Goal: Information Seeking & Learning: Compare options

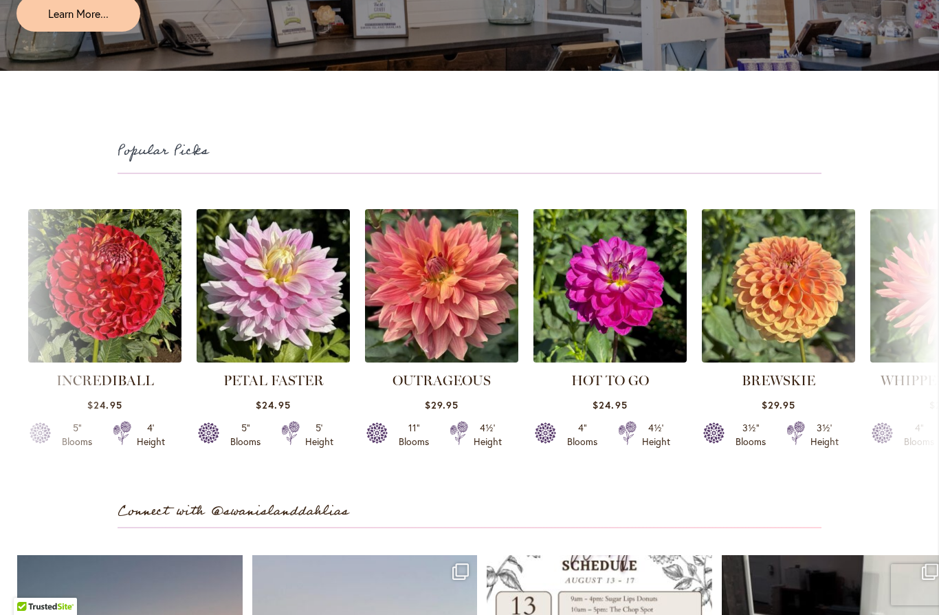
scroll to position [3549, 0]
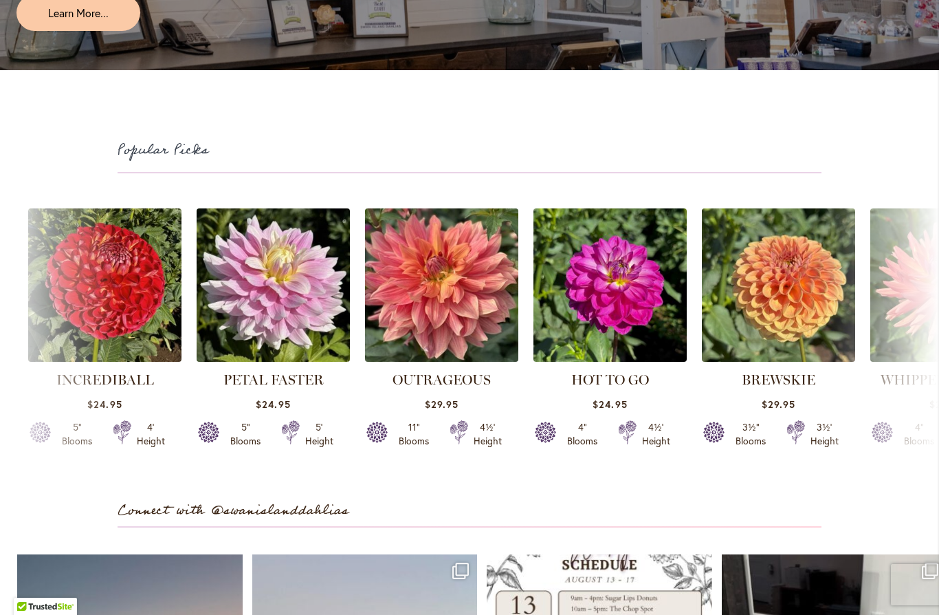
click at [635, 371] on link "HOT TO GO" at bounding box center [610, 379] width 78 height 16
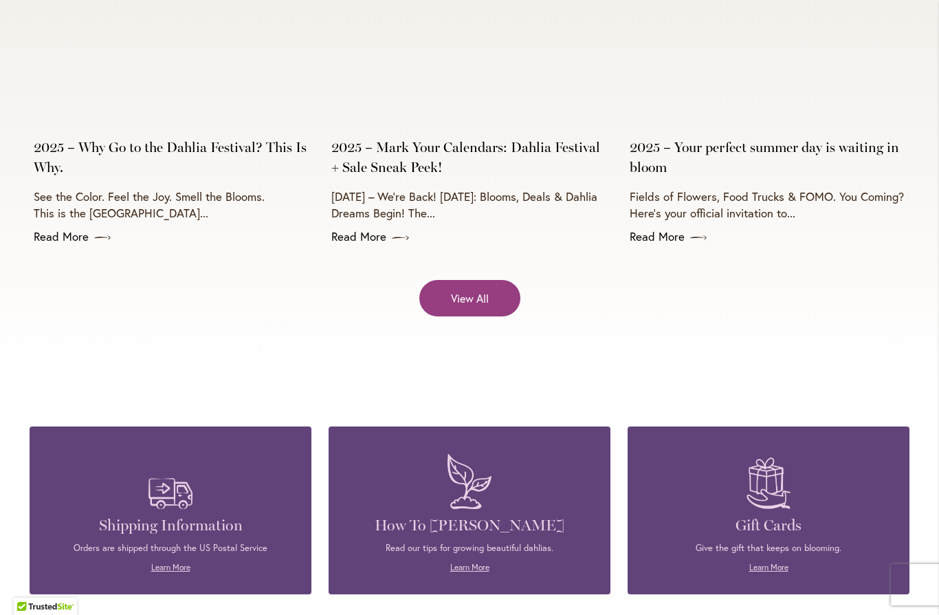
scroll to position [5510, 0]
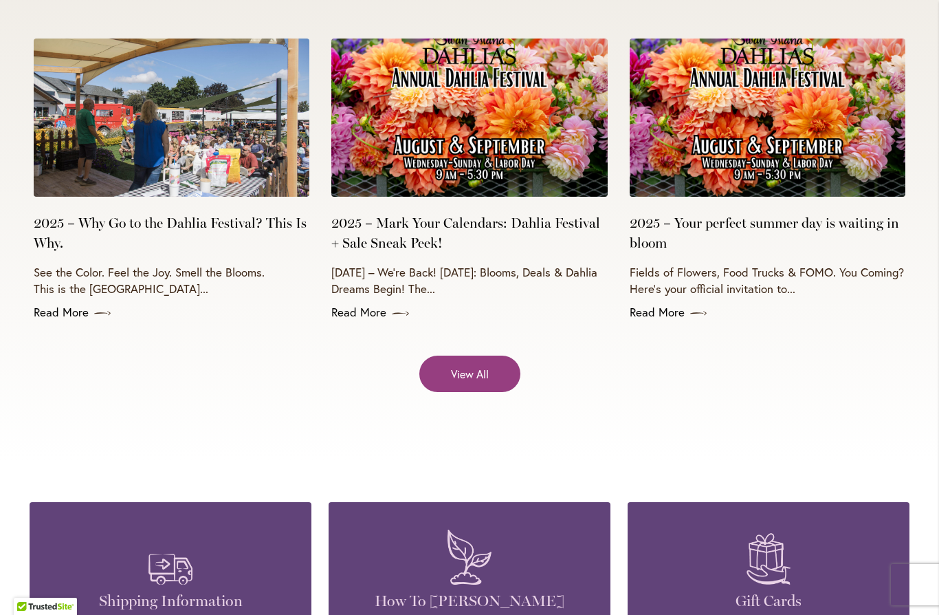
click at [484, 366] on span "View All" at bounding box center [470, 374] width 38 height 16
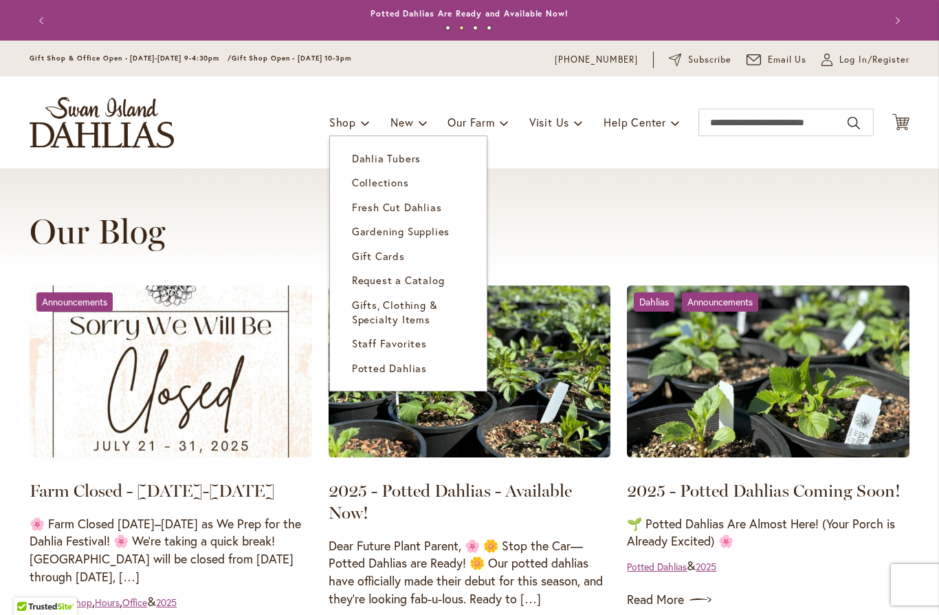
click at [393, 157] on span "Dahlia Tubers" at bounding box center [386, 158] width 69 height 14
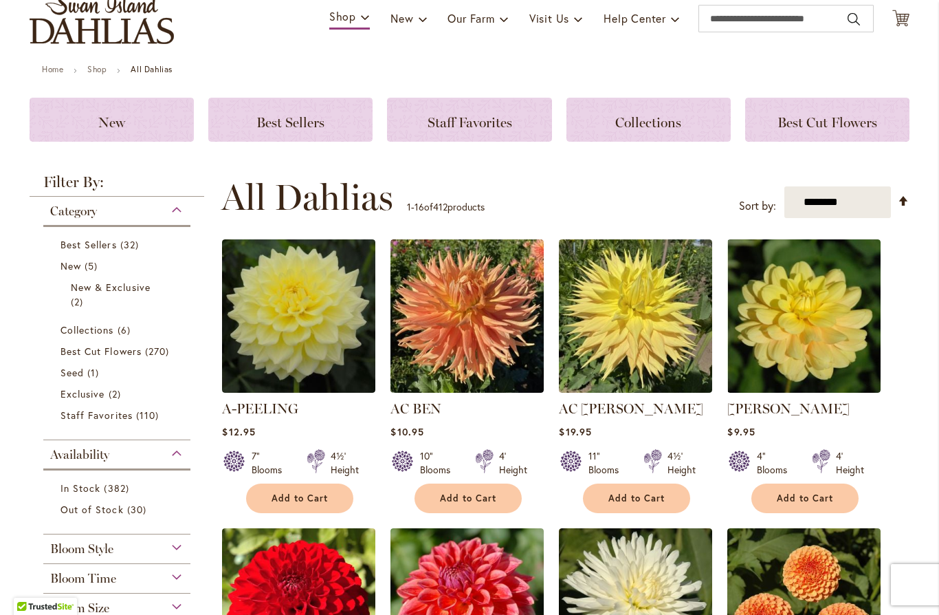
scroll to position [89, 0]
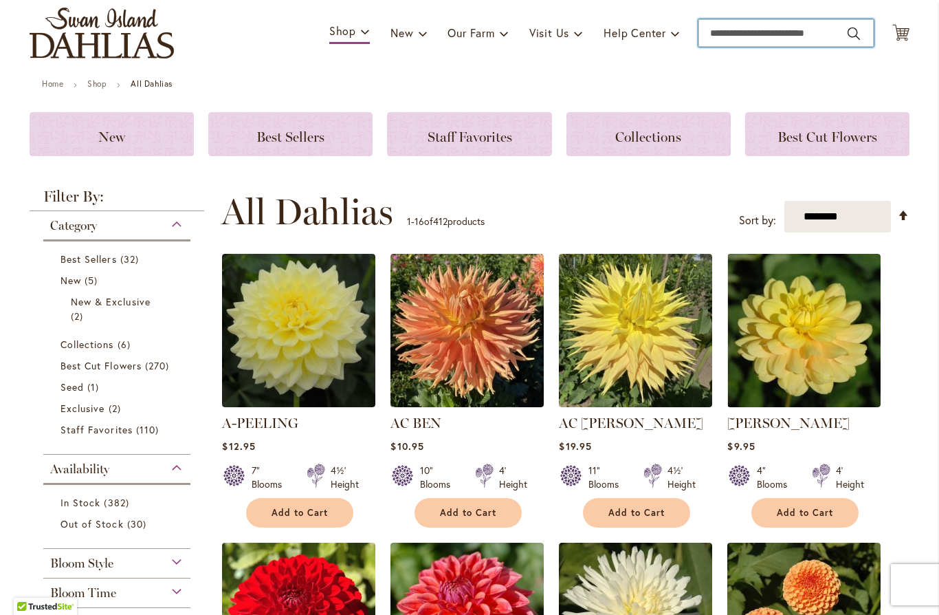
click at [756, 34] on input "Search" at bounding box center [785, 32] width 175 height 27
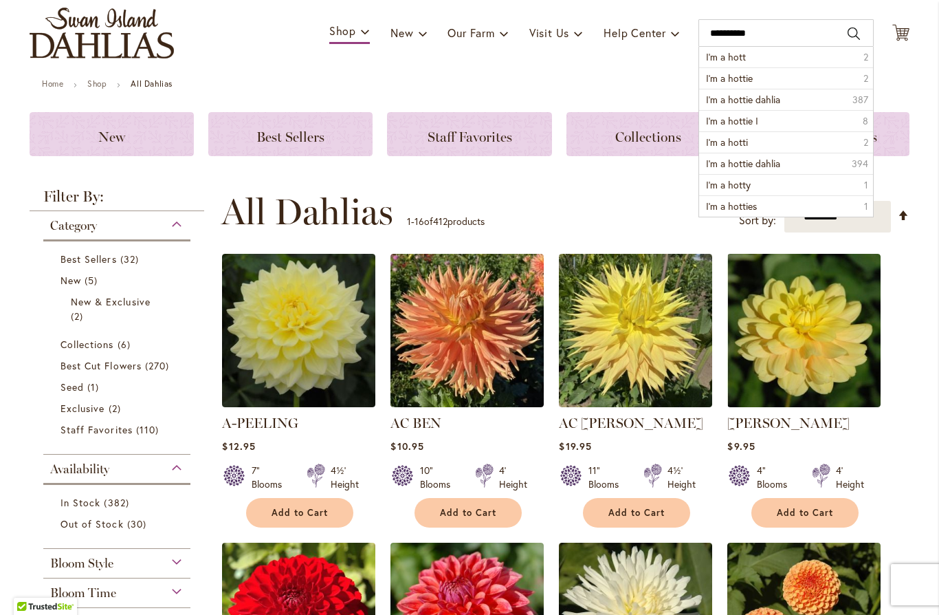
click at [753, 78] on li "I’m a hottie 2" at bounding box center [786, 77] width 174 height 21
type input "**********"
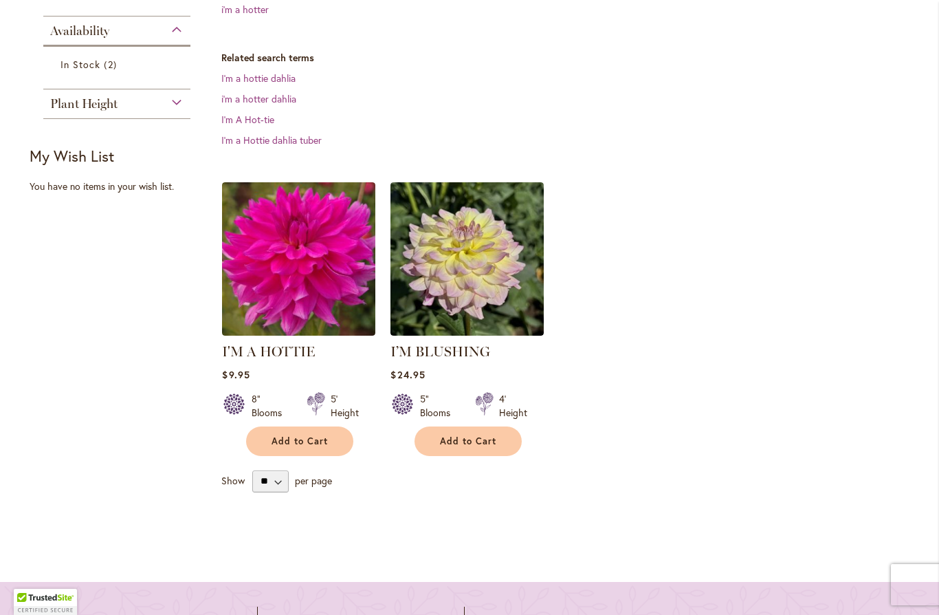
scroll to position [349, 0]
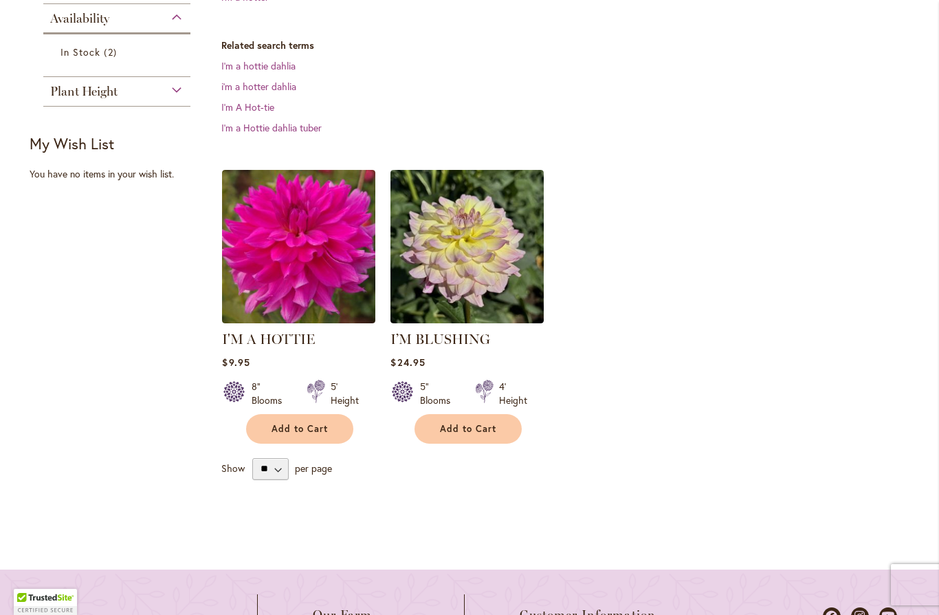
click at [314, 286] on img at bounding box center [298, 246] width 153 height 153
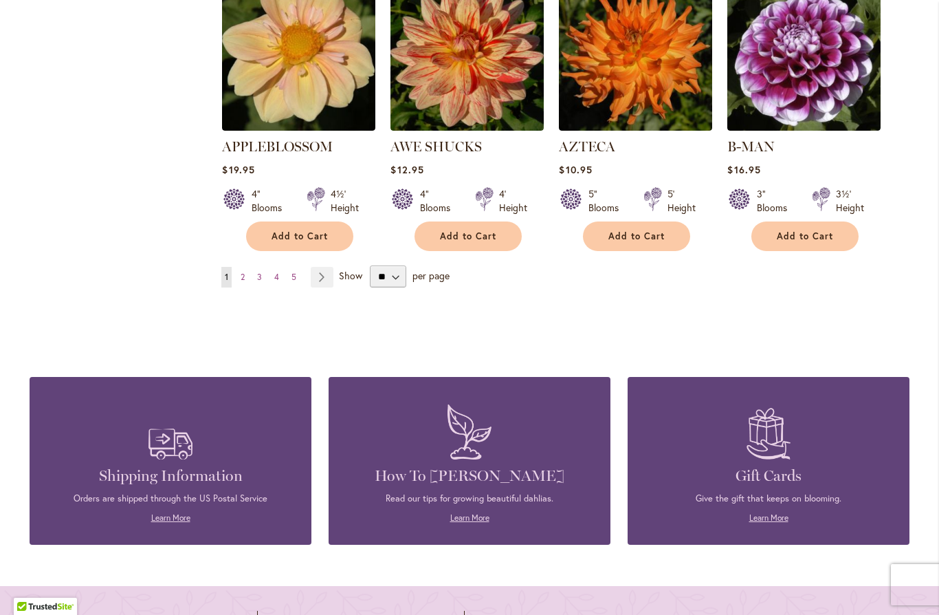
scroll to position [1253, 0]
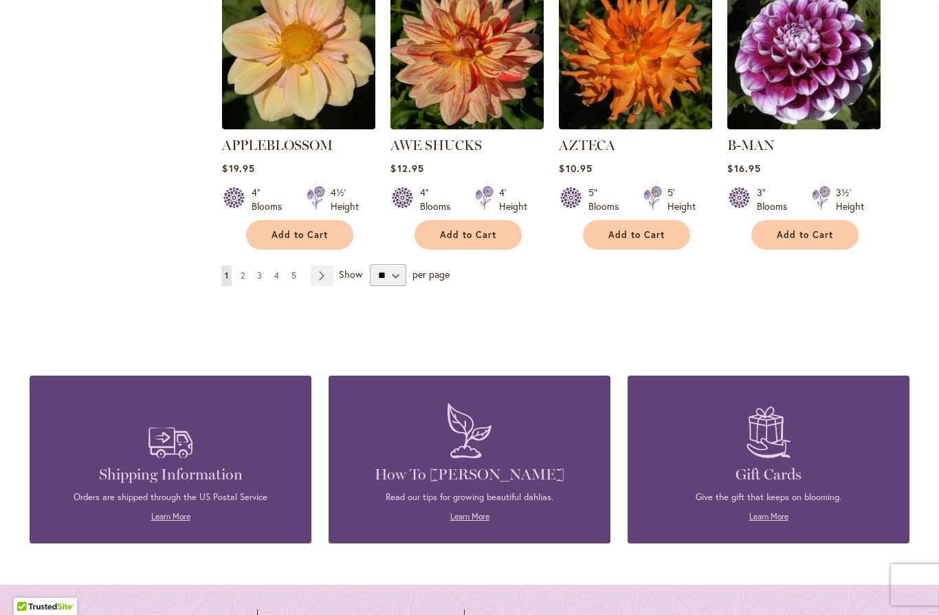
click at [244, 270] on span "2" at bounding box center [243, 275] width 4 height 10
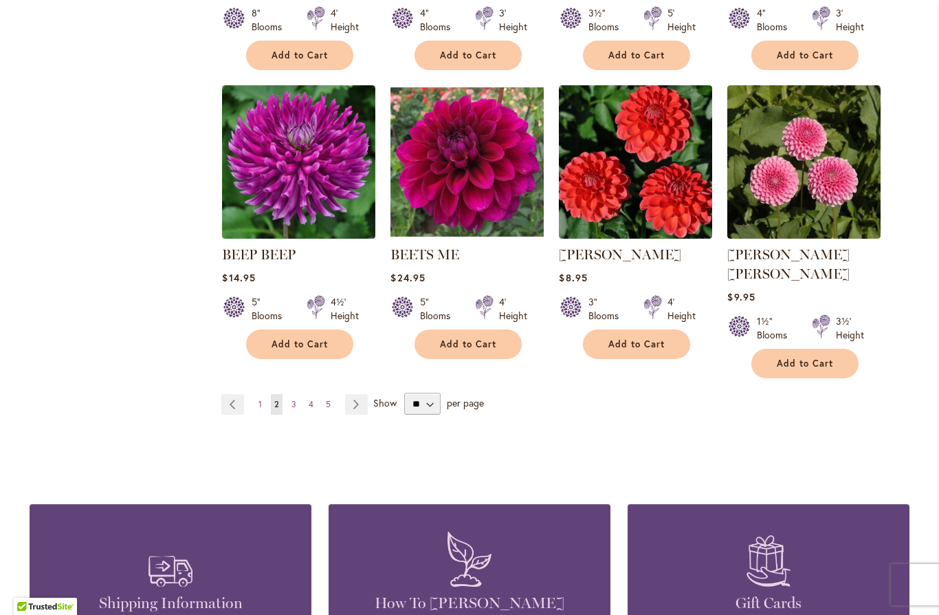
scroll to position [1124, 0]
click at [417, 393] on select "** ** ** **" at bounding box center [422, 404] width 36 height 22
select select "**"
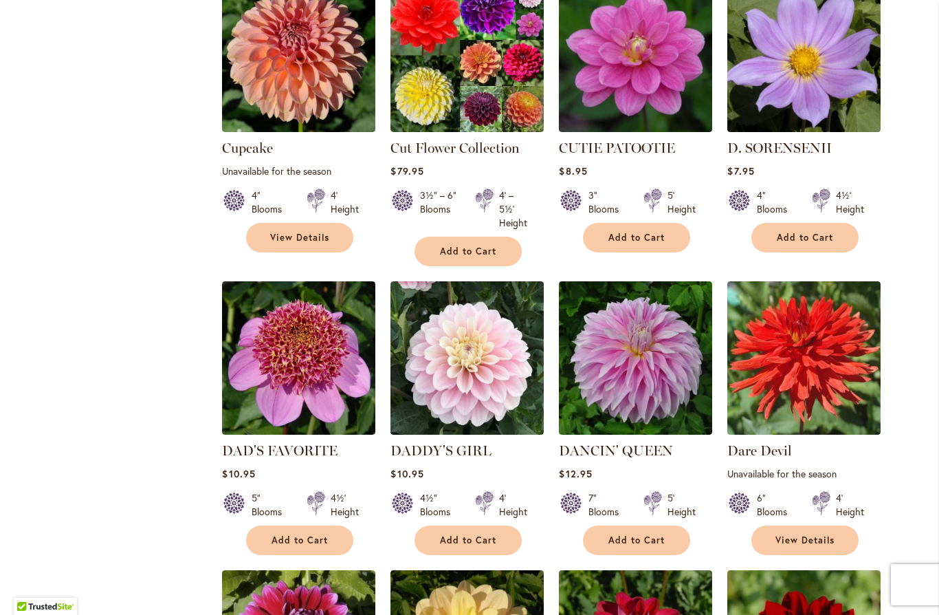
scroll to position [2194, 0]
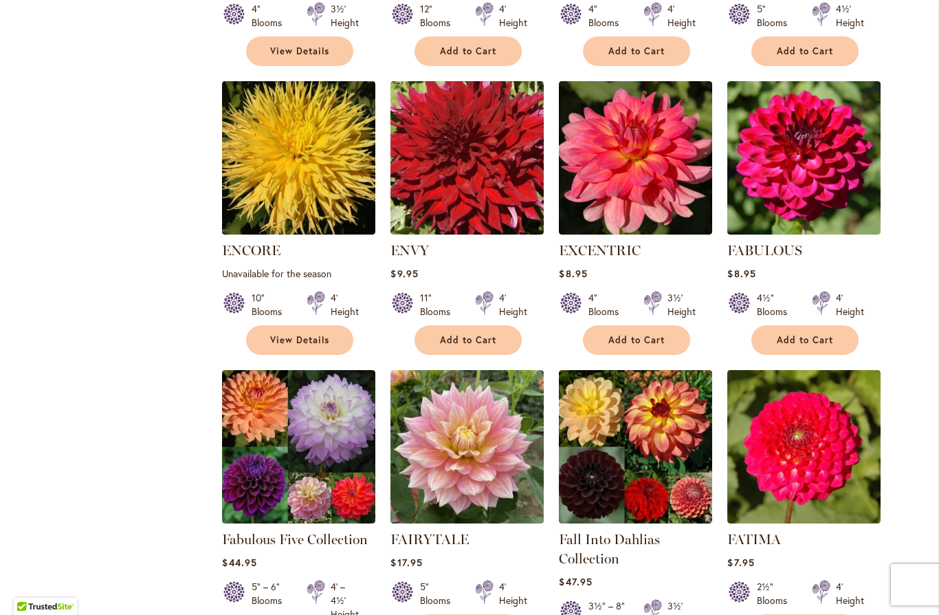
scroll to position [4165, 0]
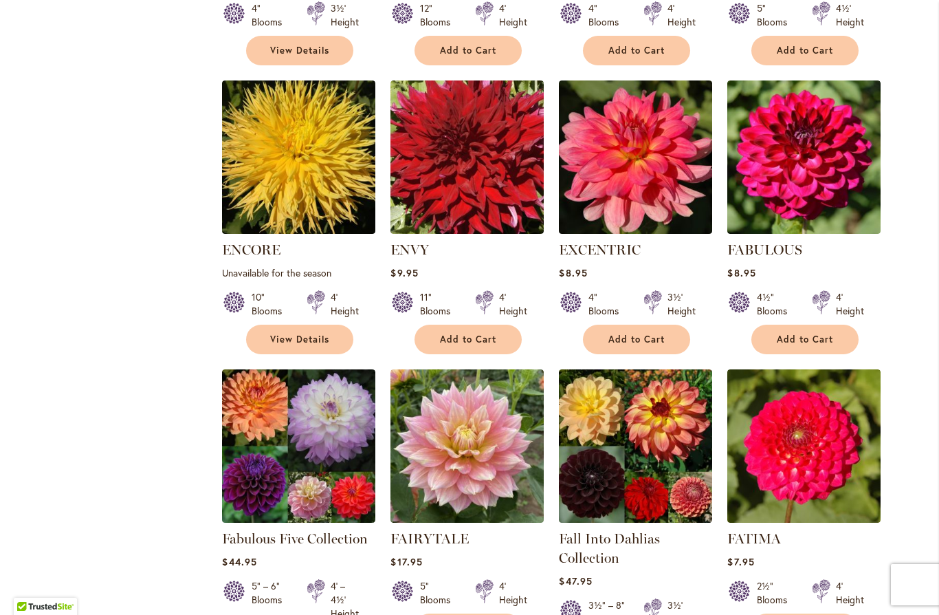
click at [311, 369] on img at bounding box center [298, 445] width 153 height 153
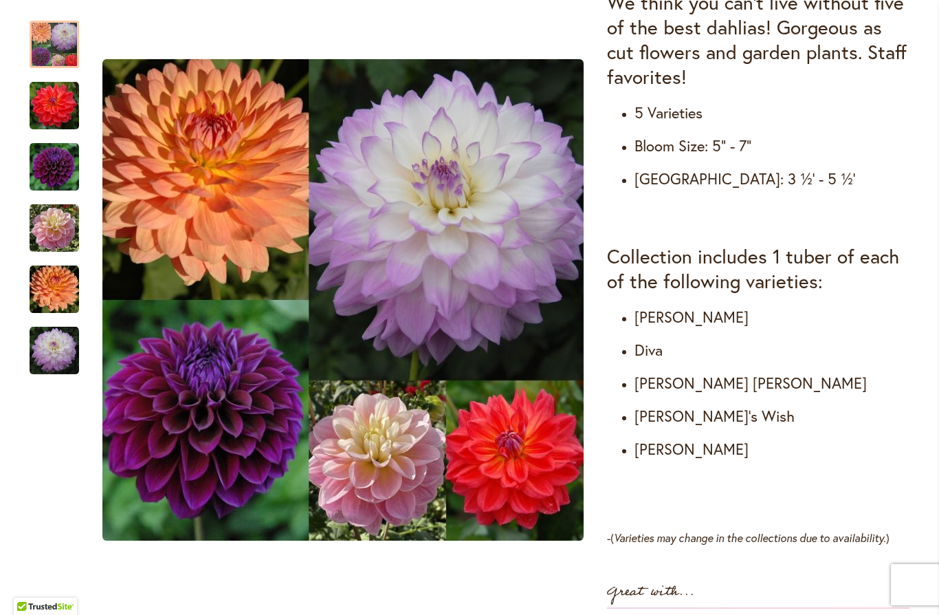
scroll to position [597, 0]
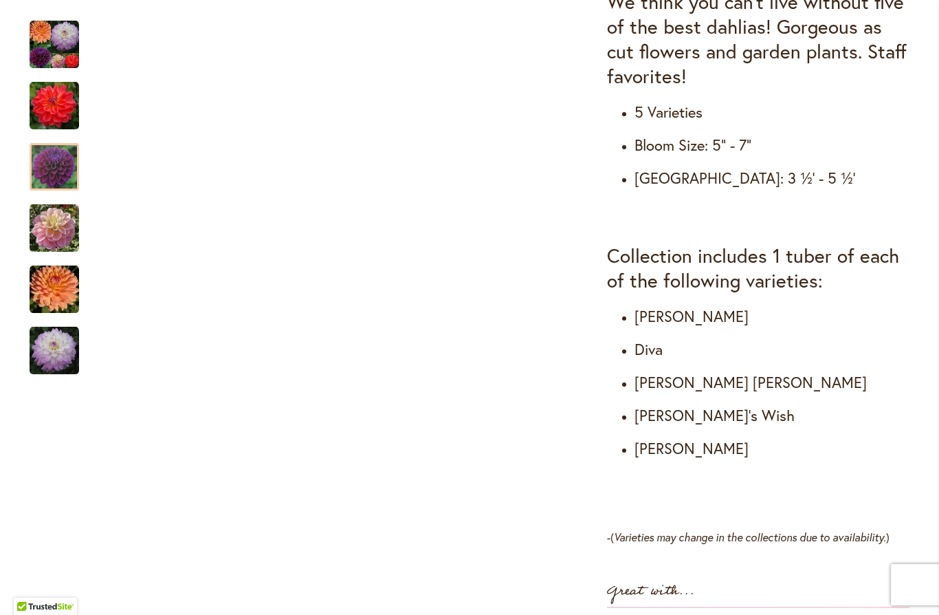
click at [66, 166] on img "DIVA" at bounding box center [54, 166] width 49 height 49
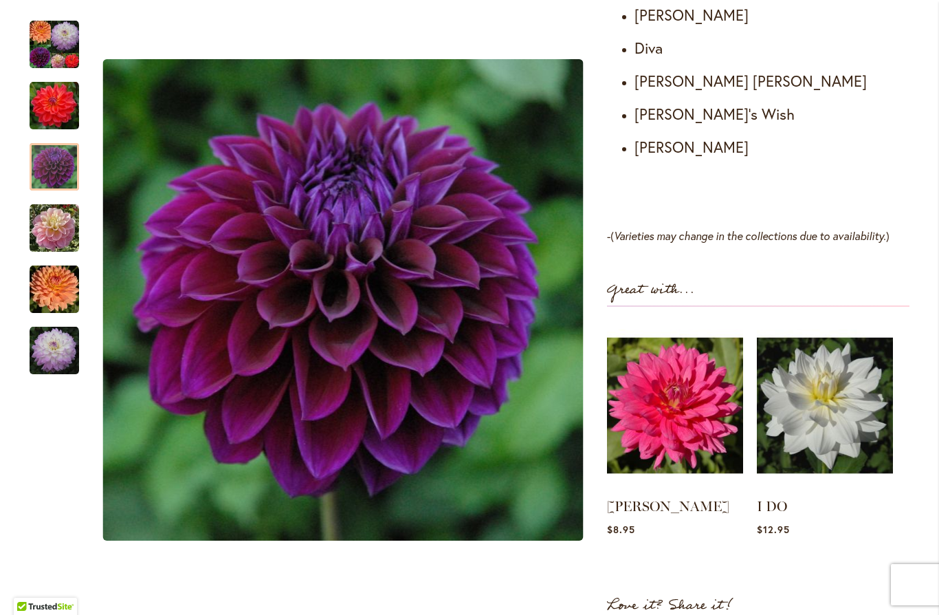
scroll to position [897, 0]
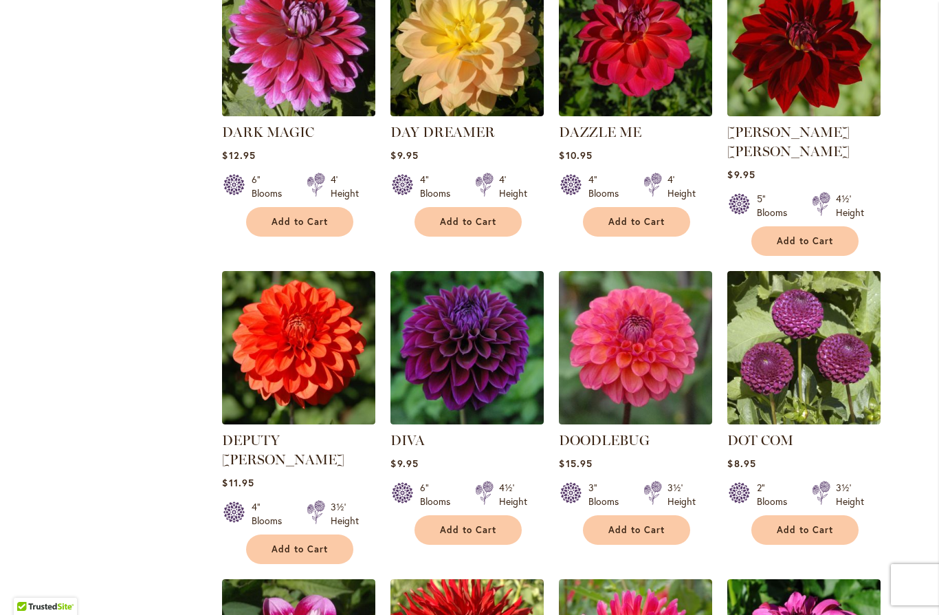
scroll to position [2801, 0]
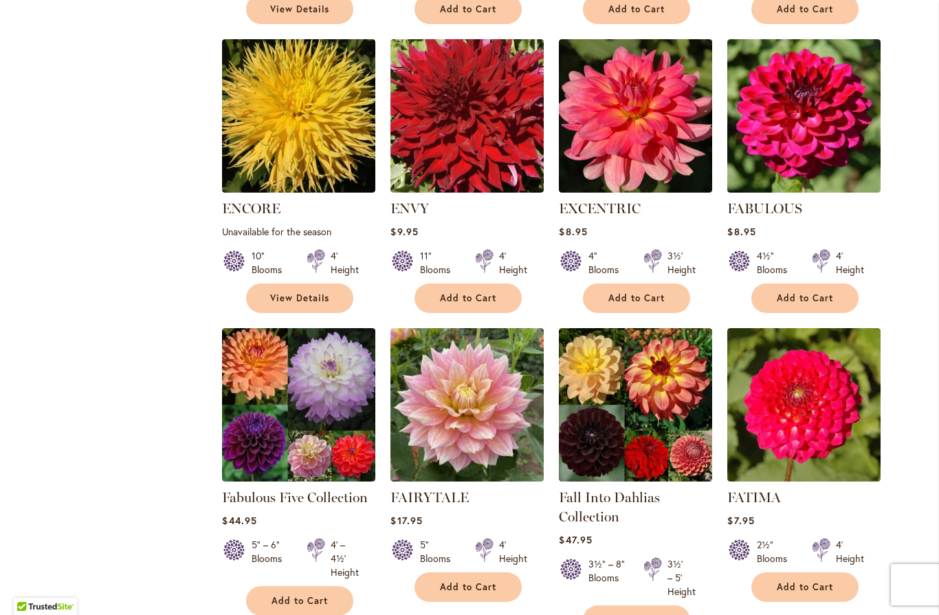
scroll to position [4210, 0]
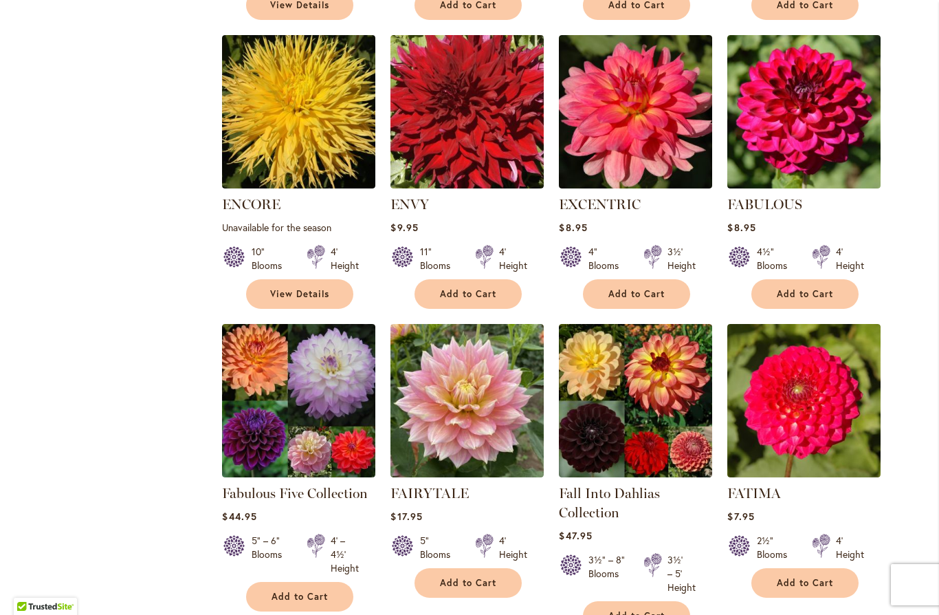
click at [658, 324] on img at bounding box center [635, 400] width 153 height 153
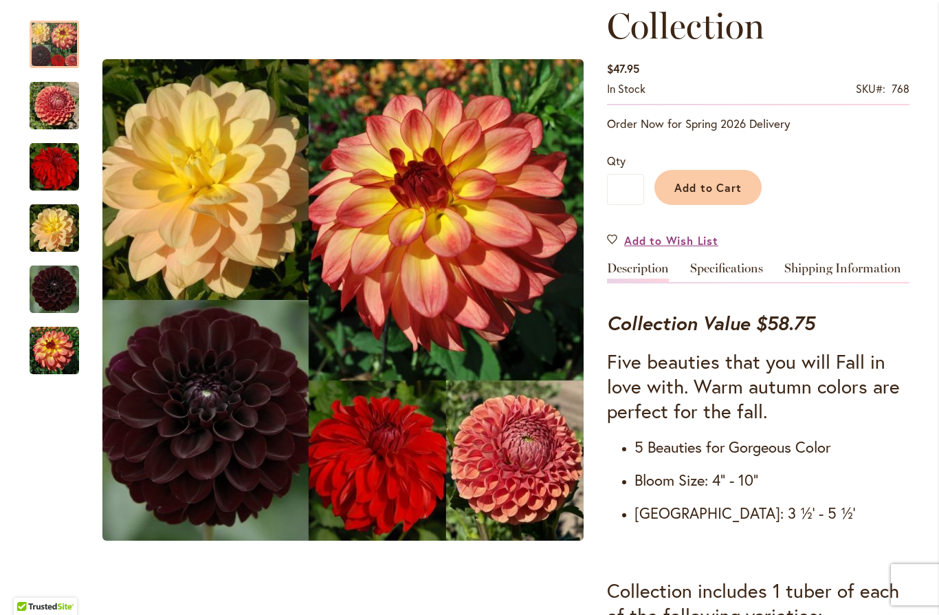
scroll to position [205, 0]
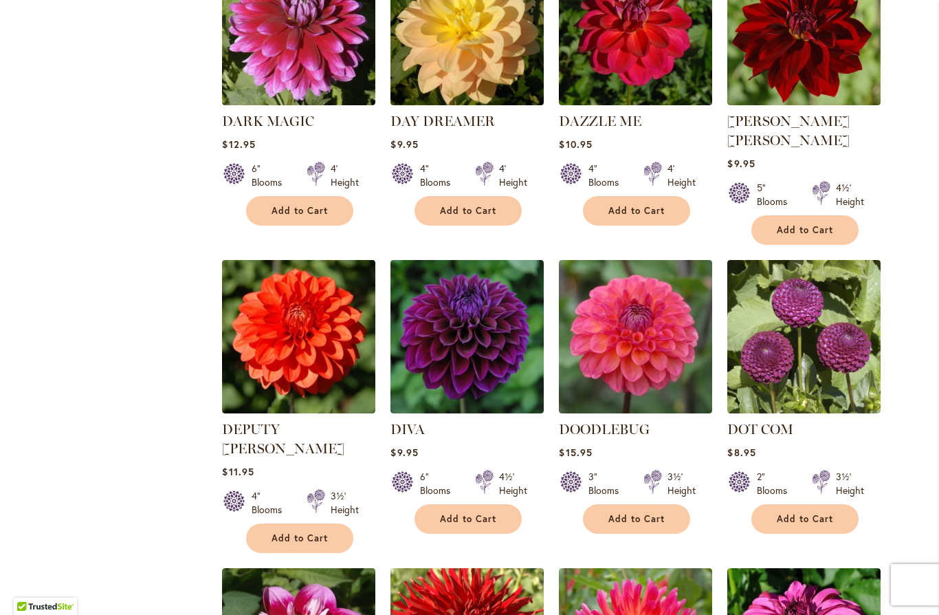
scroll to position [2812, 0]
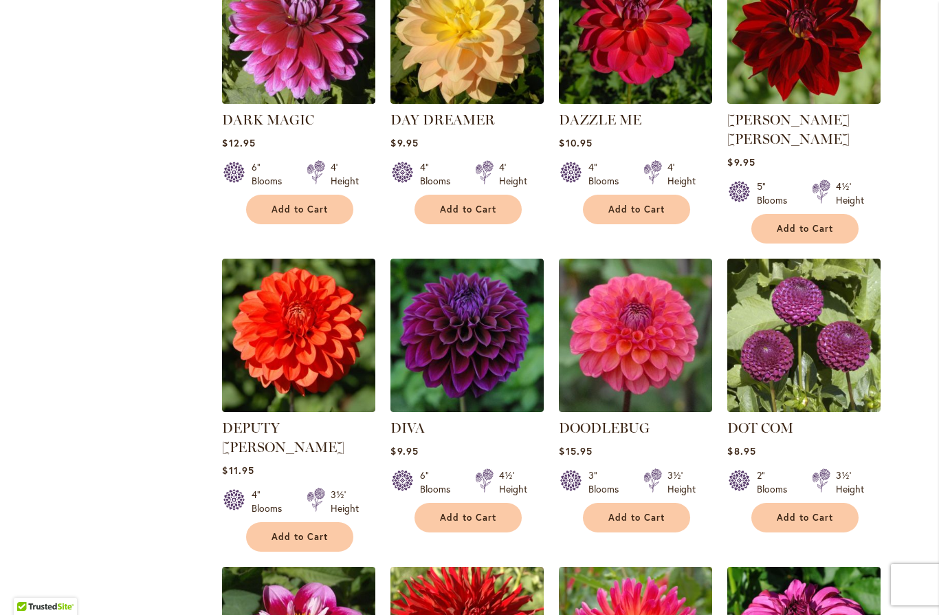
click at [482, 285] on img at bounding box center [466, 334] width 153 height 153
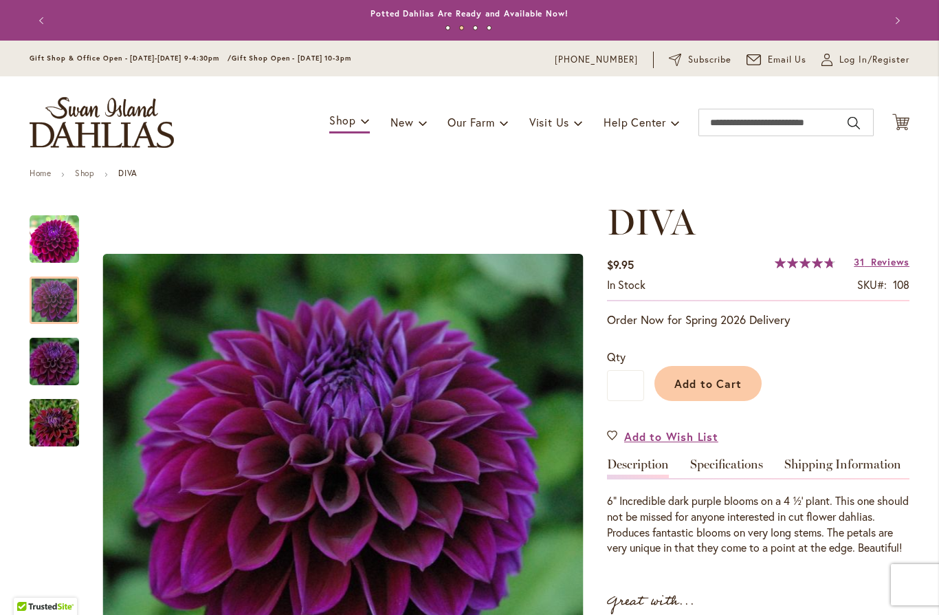
scroll to position [-1, 0]
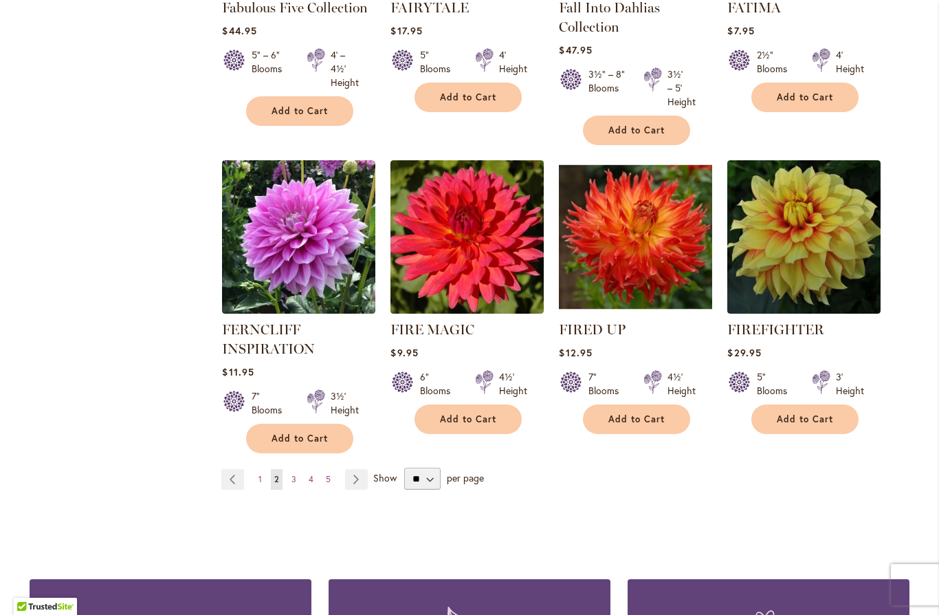
scroll to position [4684, 0]
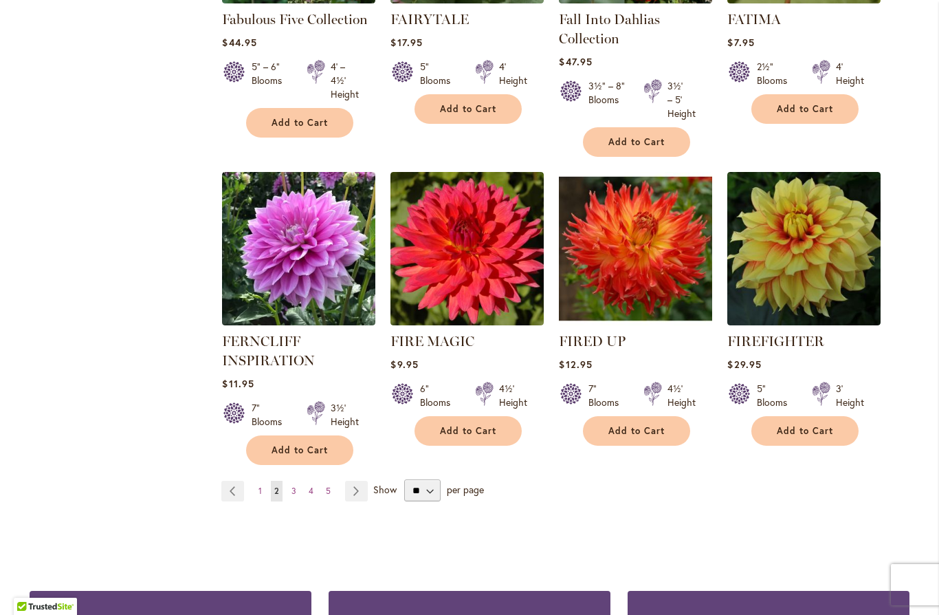
click at [298, 481] on link "Page 3" at bounding box center [294, 491] width 12 height 21
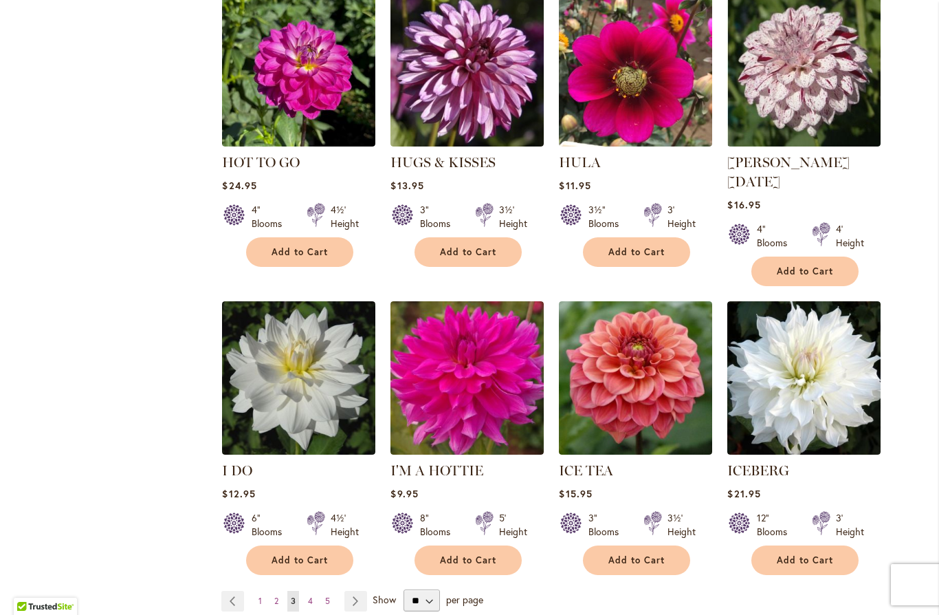
scroll to position [4561, 0]
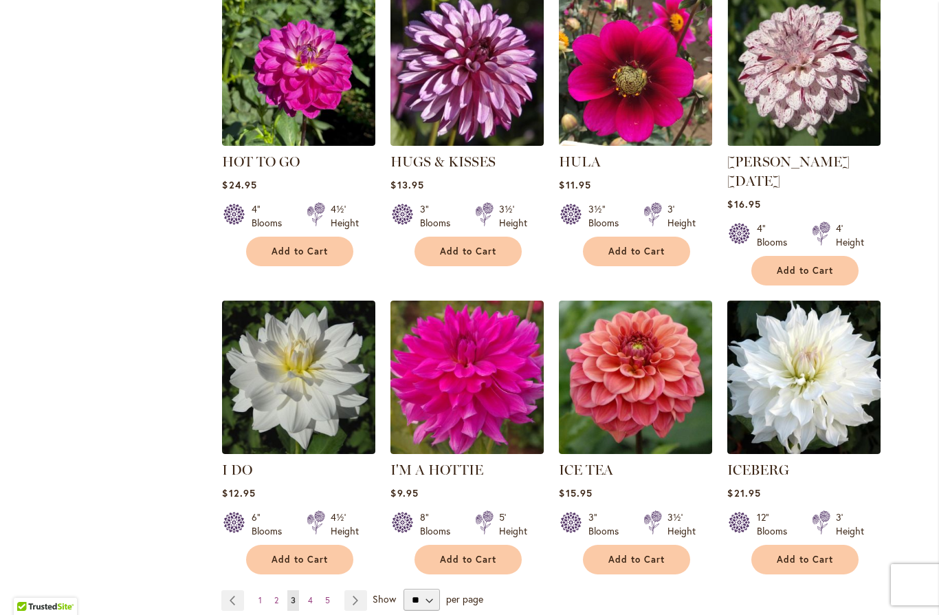
click at [690, 300] on img at bounding box center [635, 376] width 153 height 153
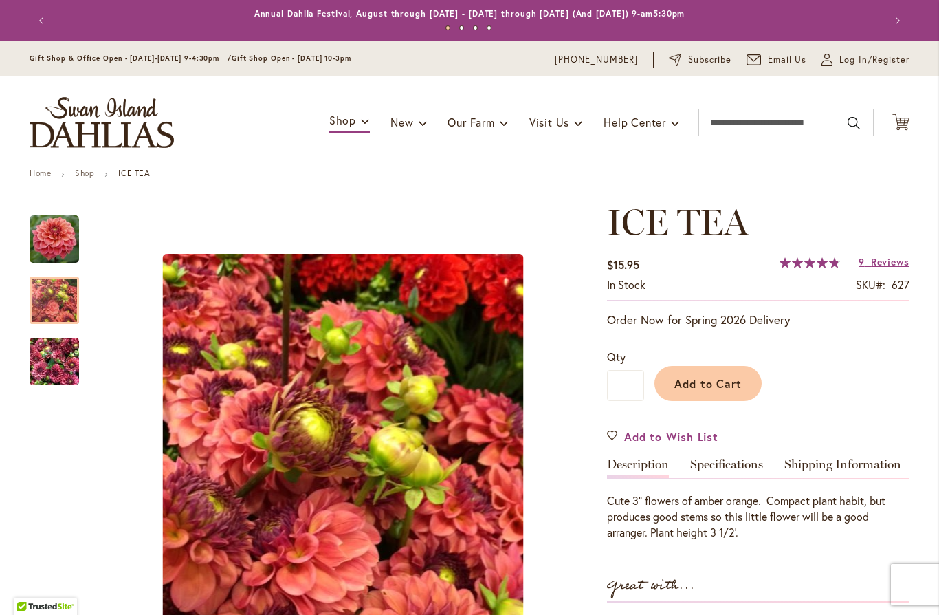
click at [54, 287] on div at bounding box center [54, 299] width 49 height 47
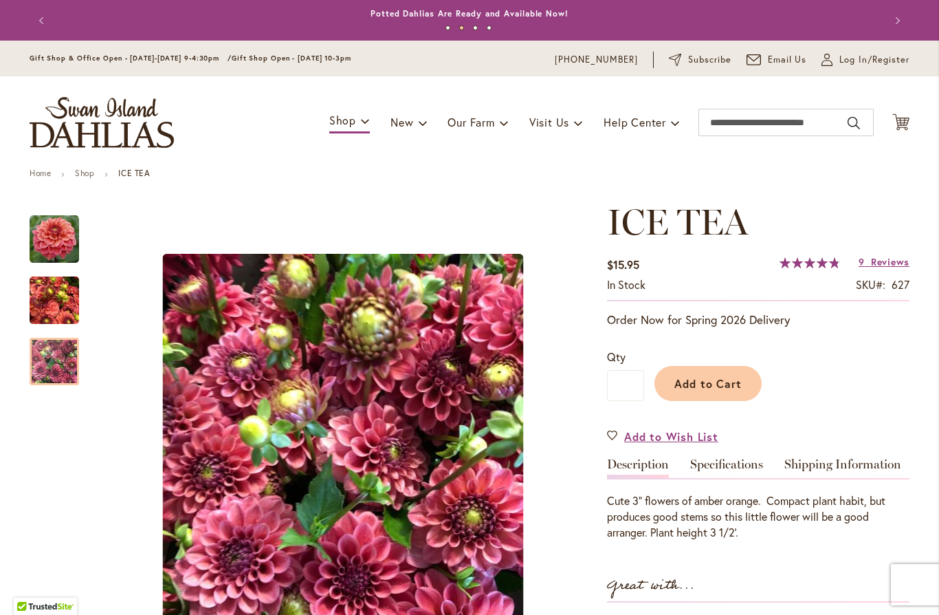
click at [52, 364] on img "ICE TEA" at bounding box center [54, 362] width 49 height 66
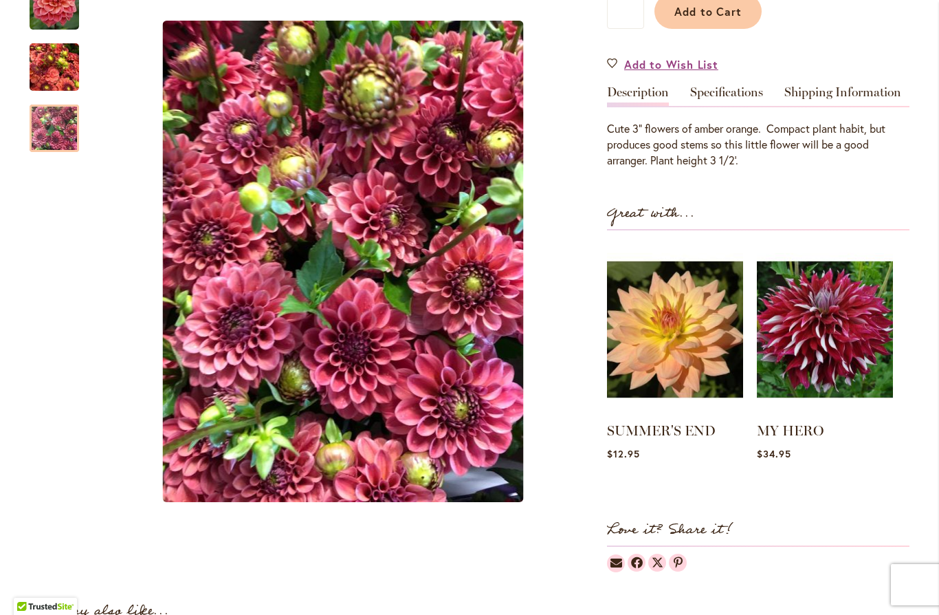
scroll to position [373, 0]
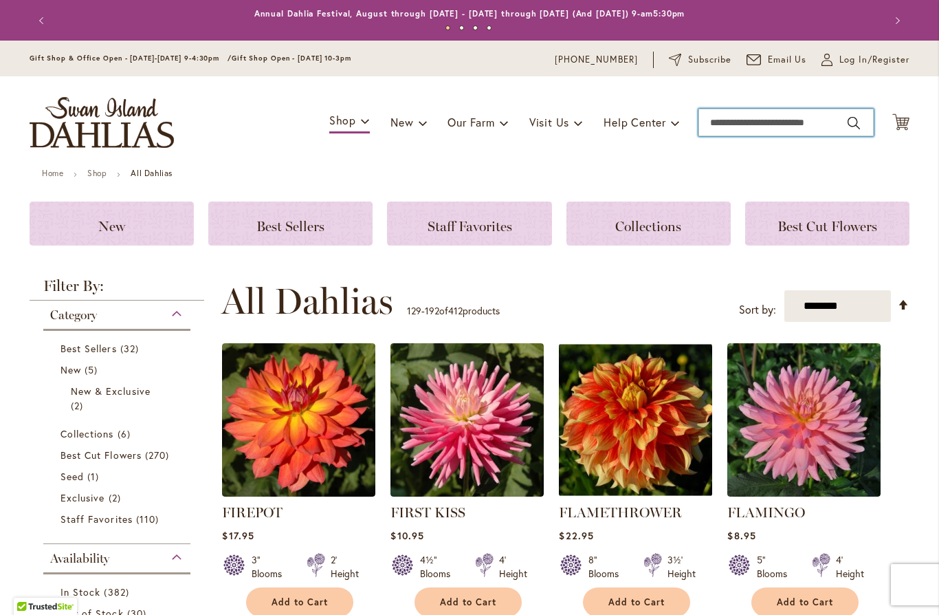
click at [743, 118] on input "Search" at bounding box center [785, 122] width 175 height 27
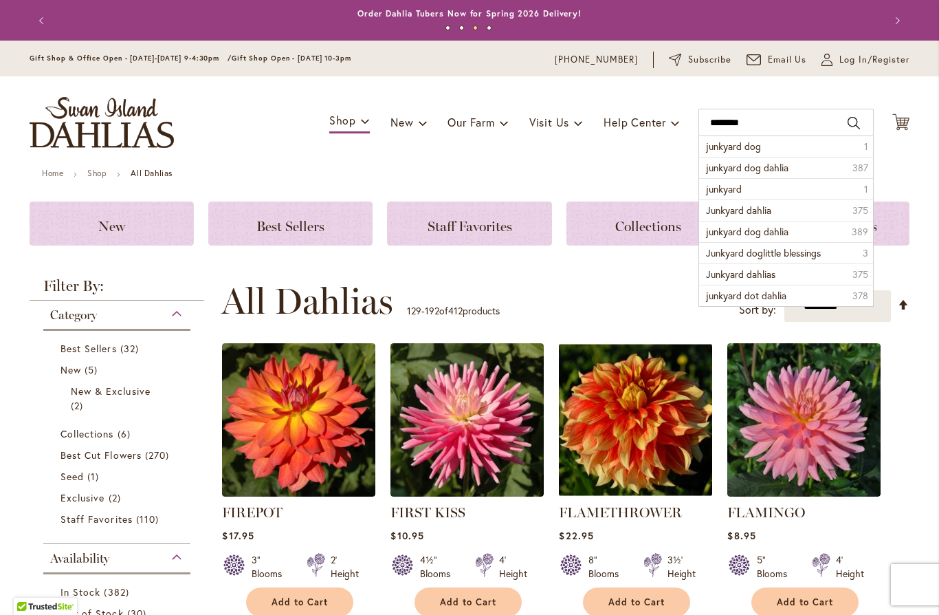
click at [769, 145] on li "junkyard dog 1" at bounding box center [786, 146] width 174 height 21
type input "**********"
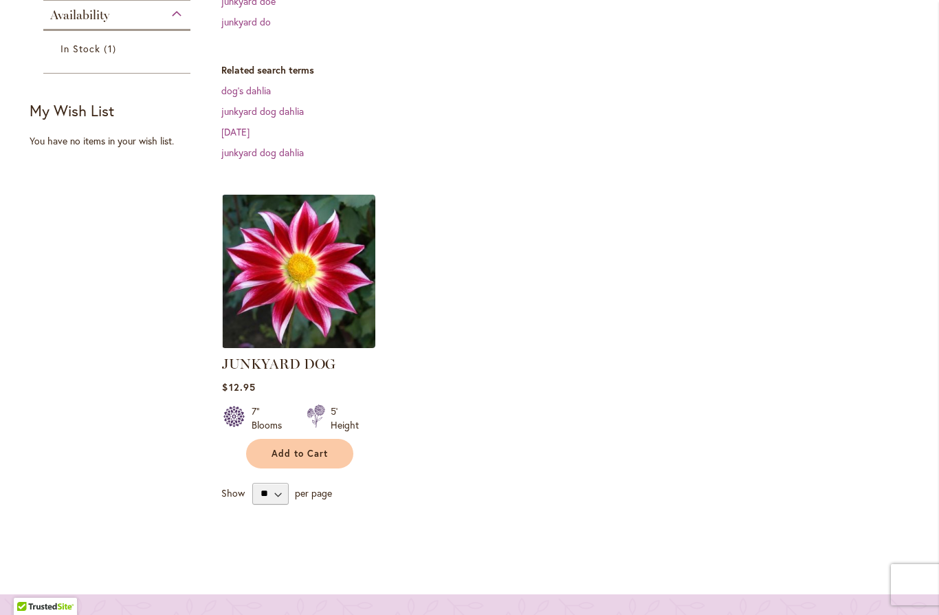
scroll to position [324, 0]
click at [298, 283] on img at bounding box center [298, 270] width 153 height 153
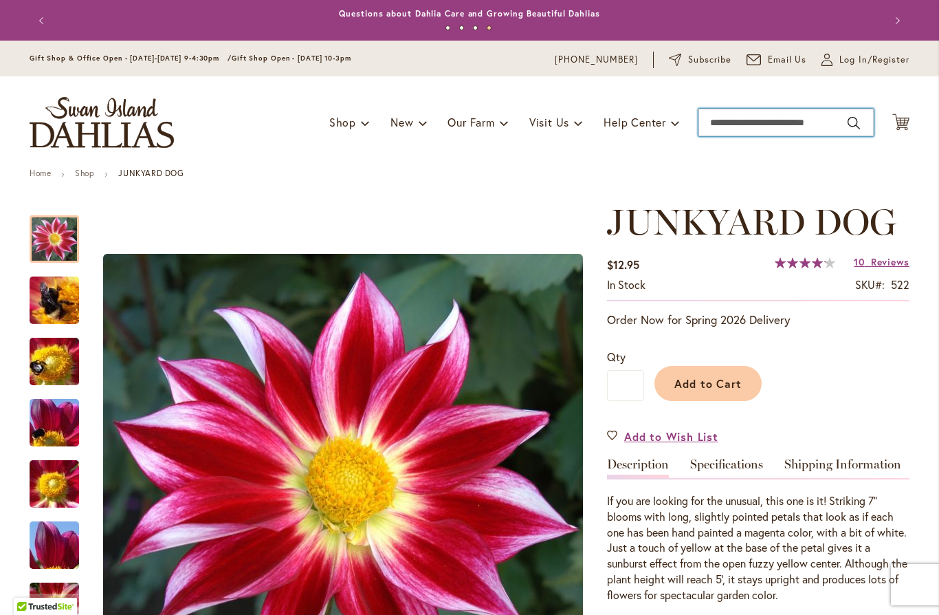
click at [751, 122] on input "Search" at bounding box center [785, 122] width 175 height 27
type input "*"
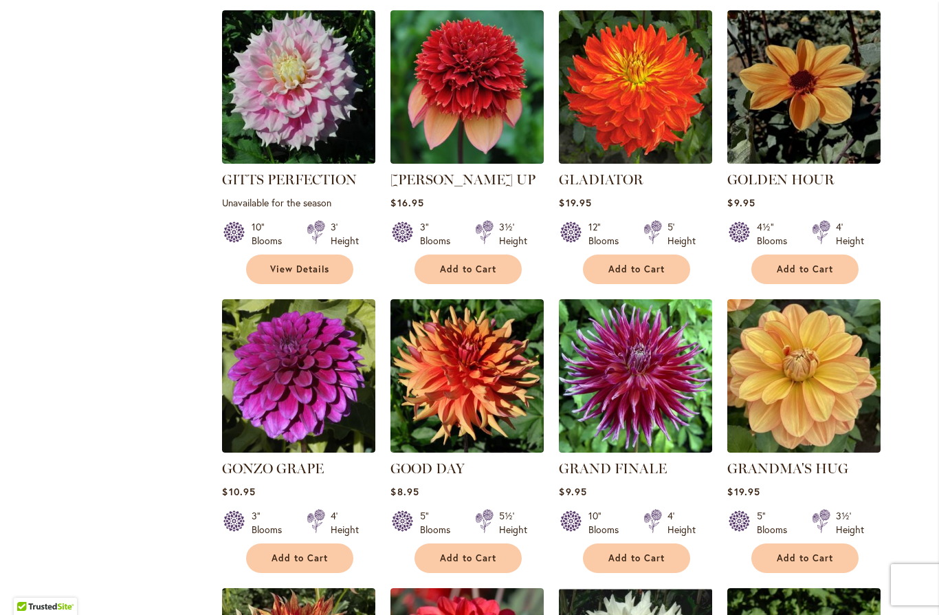
scroll to position [2163, 0]
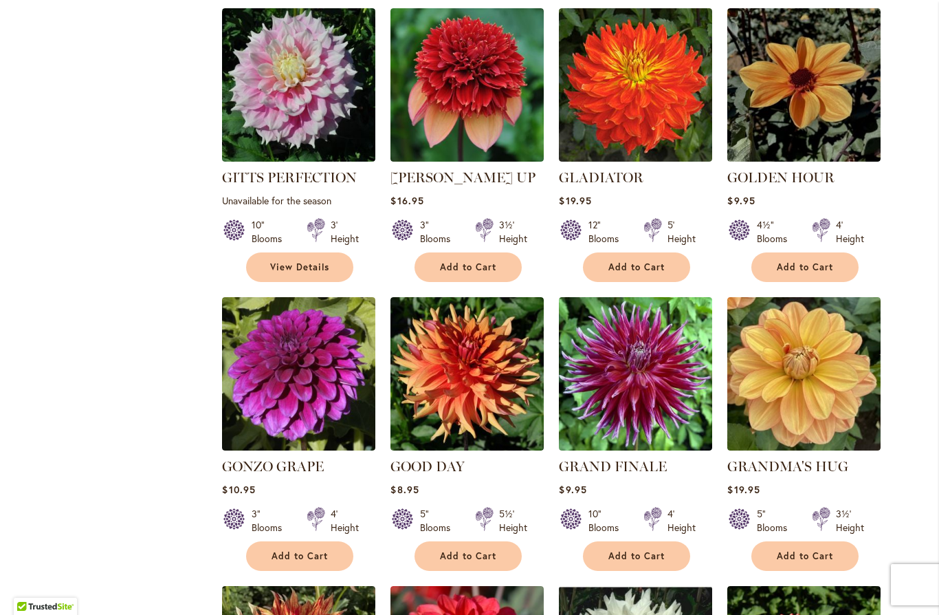
click at [817, 297] on img at bounding box center [803, 373] width 153 height 153
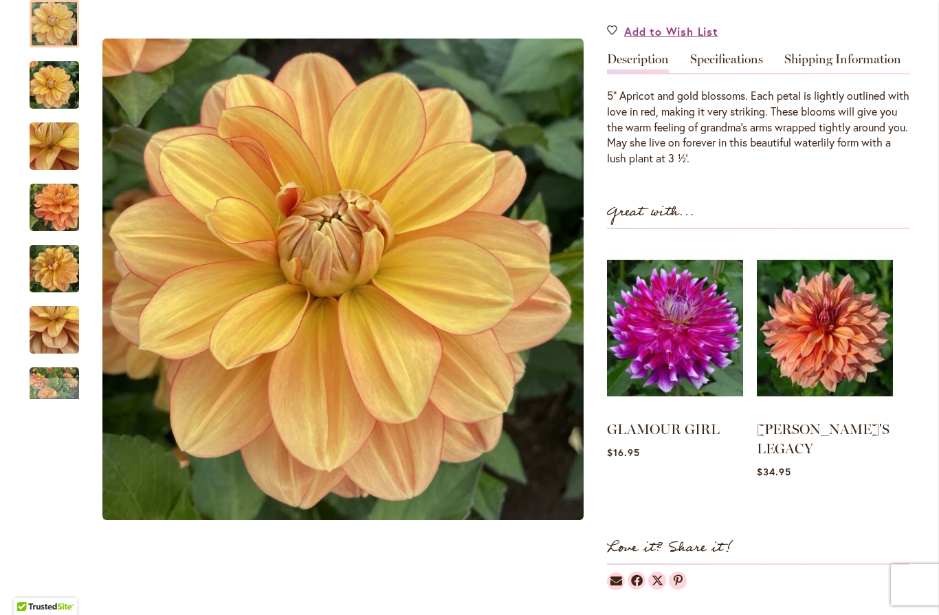
scroll to position [447, 0]
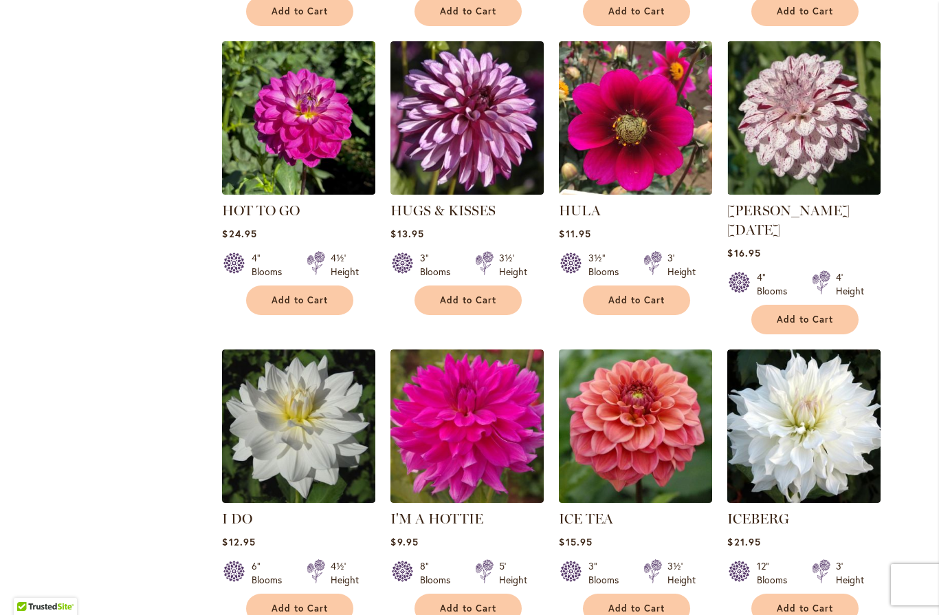
scroll to position [4513, 0]
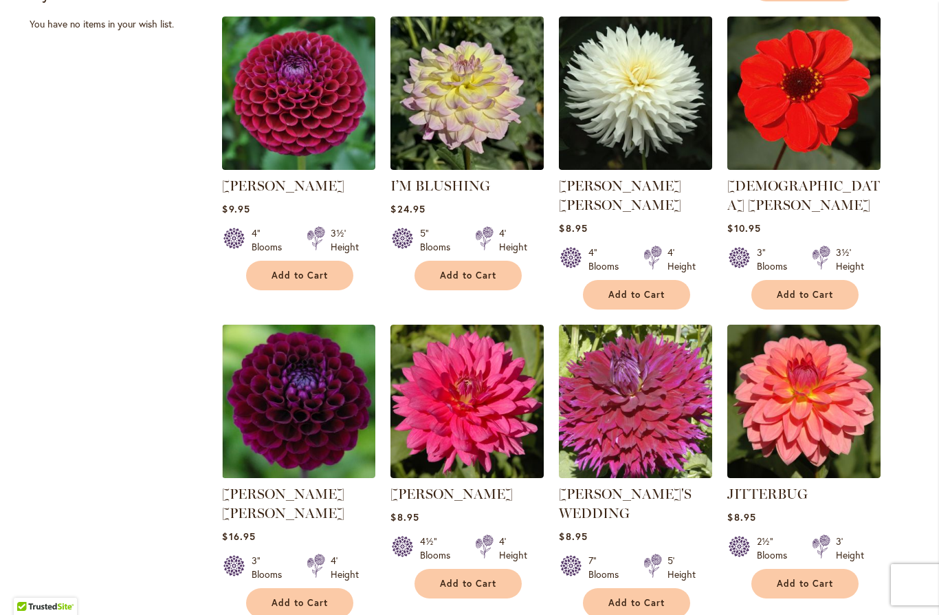
scroll to position [918, 0]
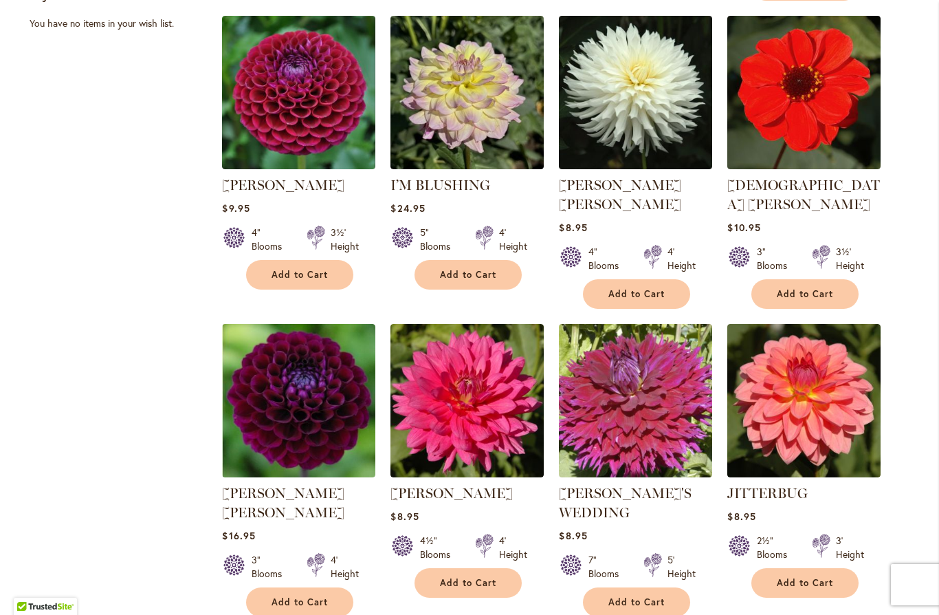
click at [822, 378] on img at bounding box center [803, 400] width 153 height 153
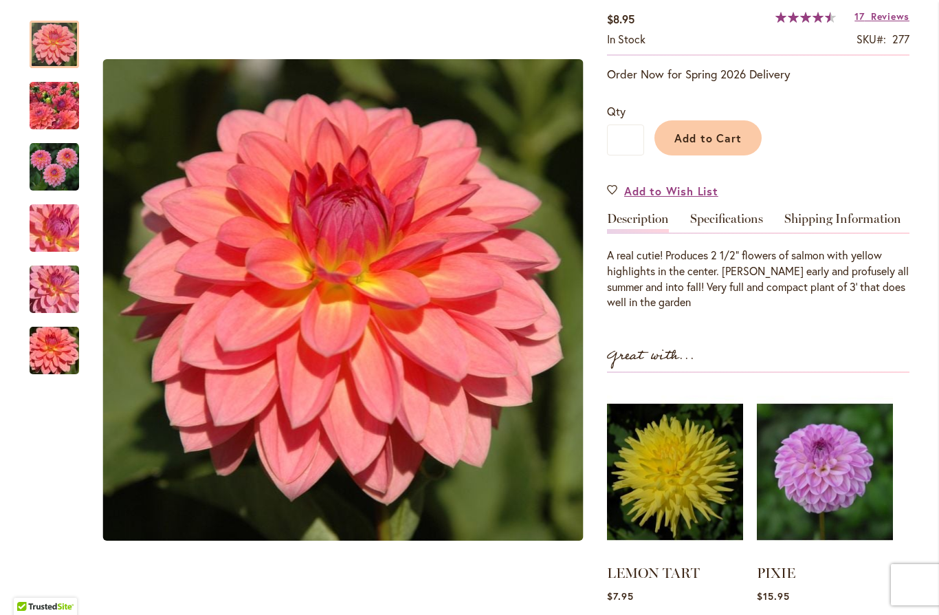
scroll to position [248, 0]
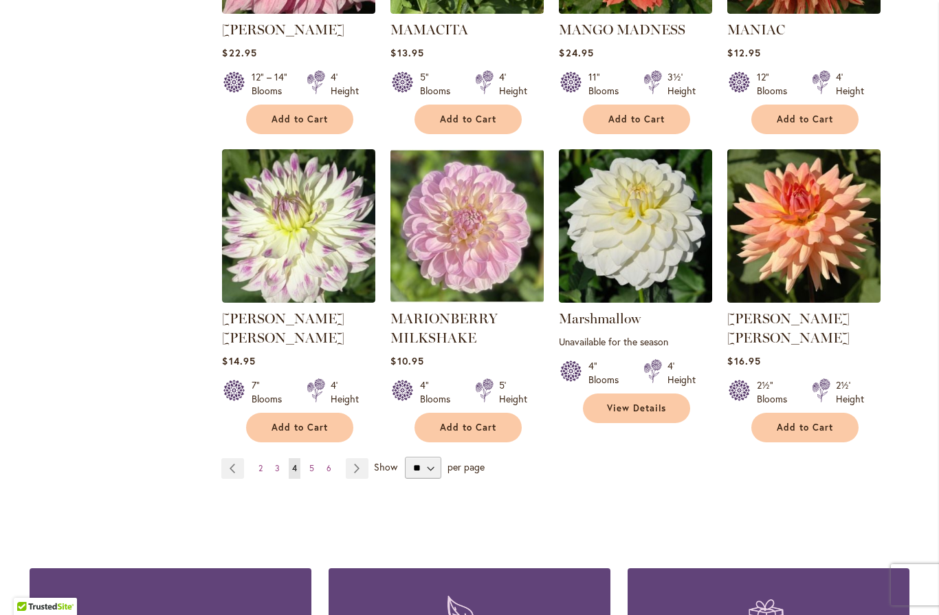
scroll to position [4657, 0]
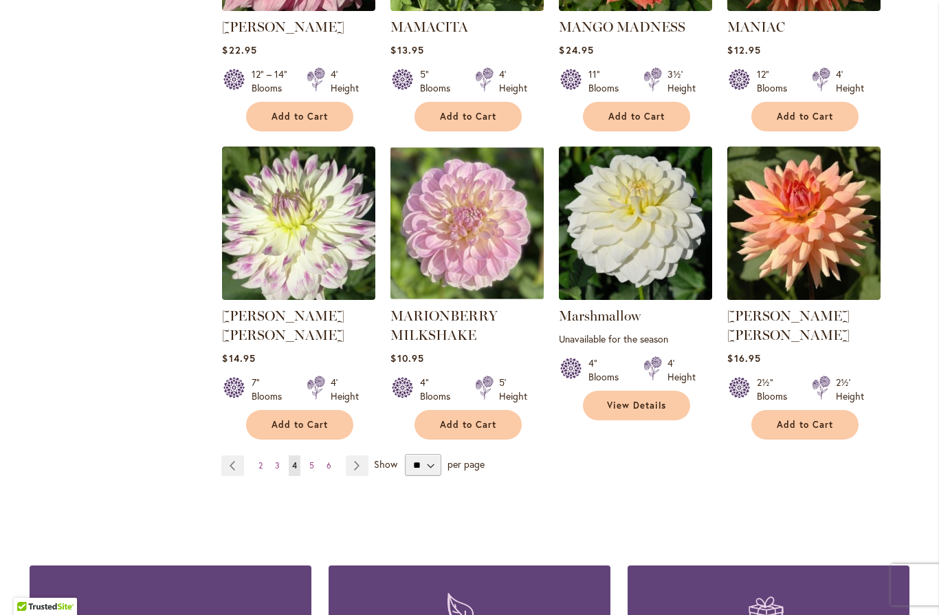
click at [315, 455] on link "Page 5" at bounding box center [312, 465] width 12 height 21
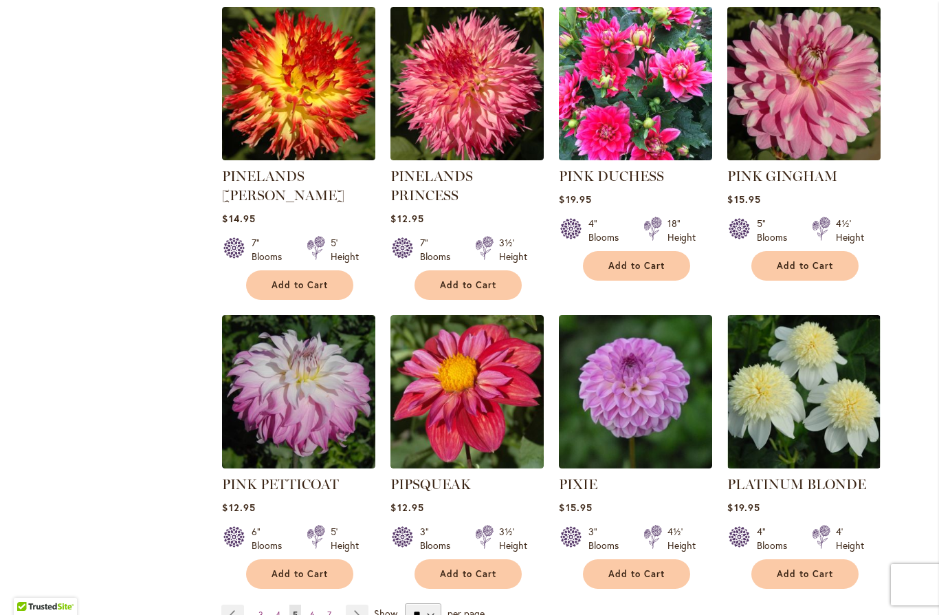
scroll to position [4495, 0]
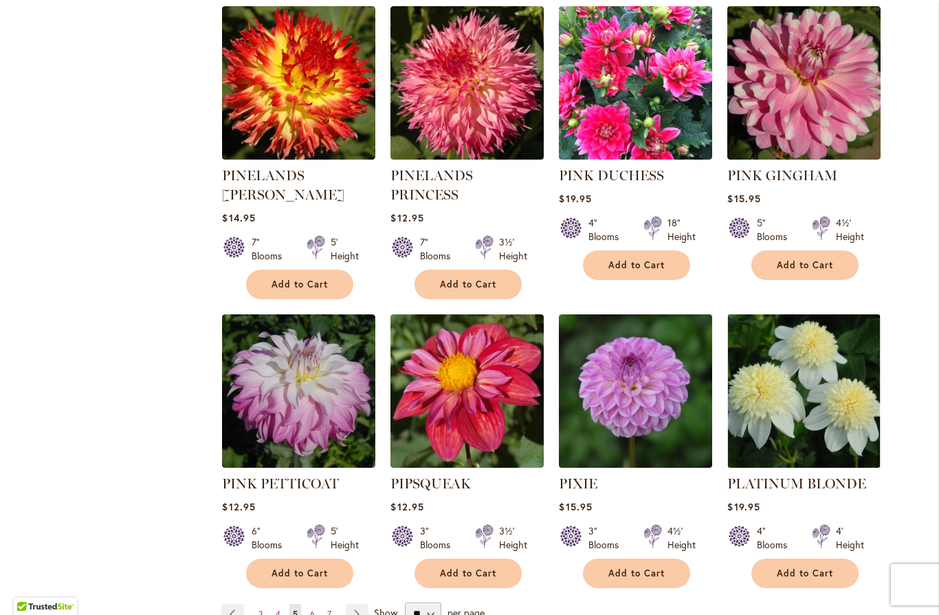
click at [329, 323] on img at bounding box center [298, 390] width 153 height 153
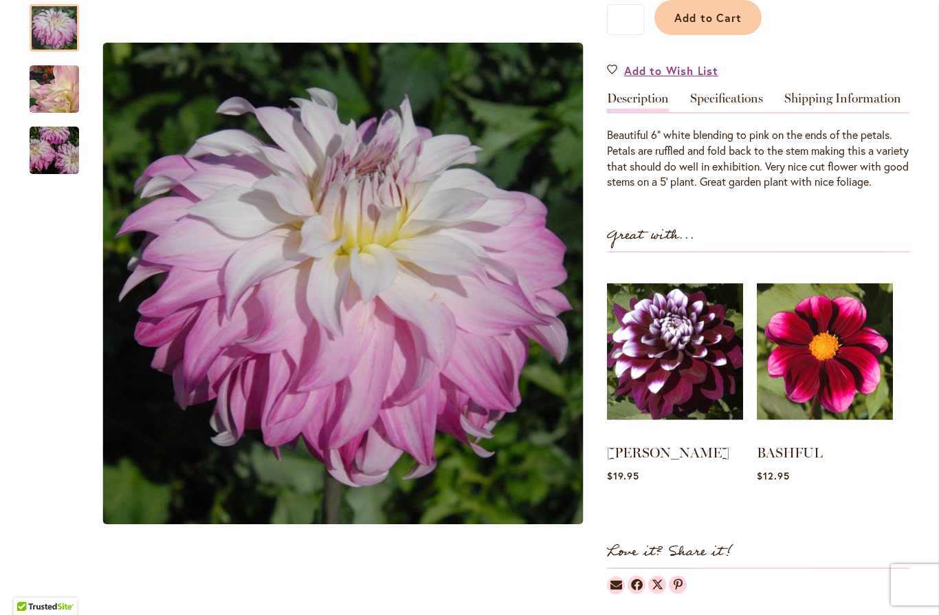
scroll to position [366, 0]
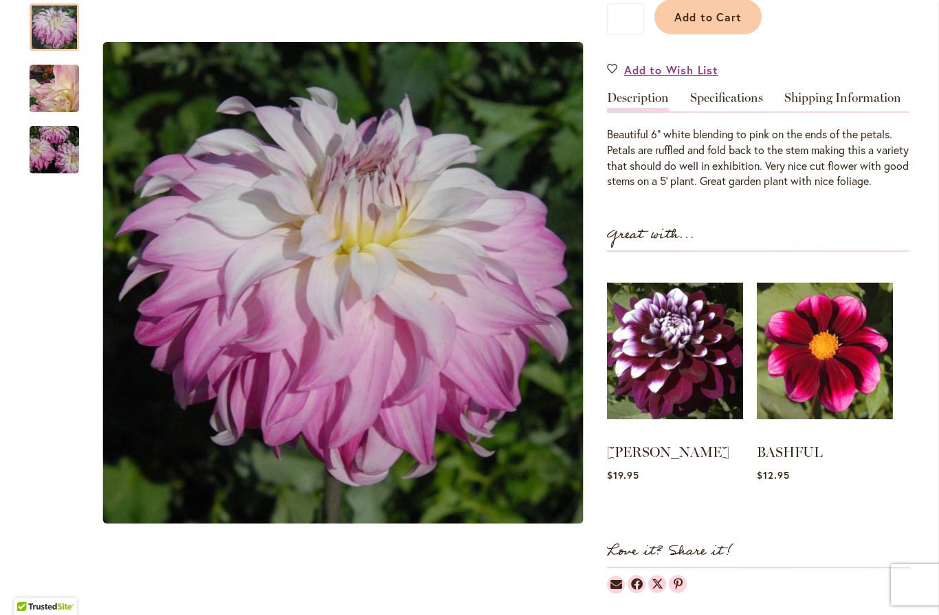
click at [681, 409] on img at bounding box center [675, 350] width 136 height 170
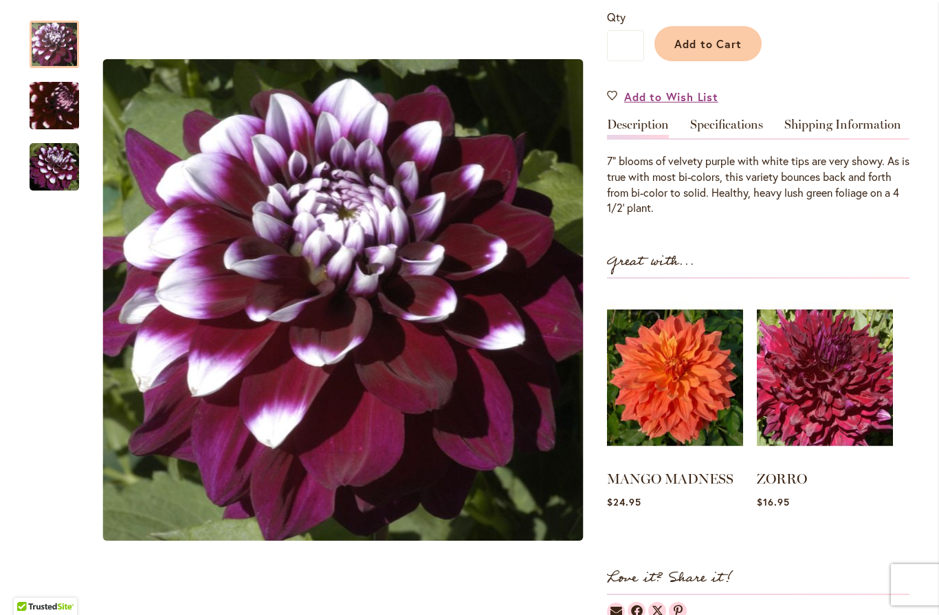
scroll to position [340, 0]
click at [697, 388] on img at bounding box center [675, 376] width 136 height 170
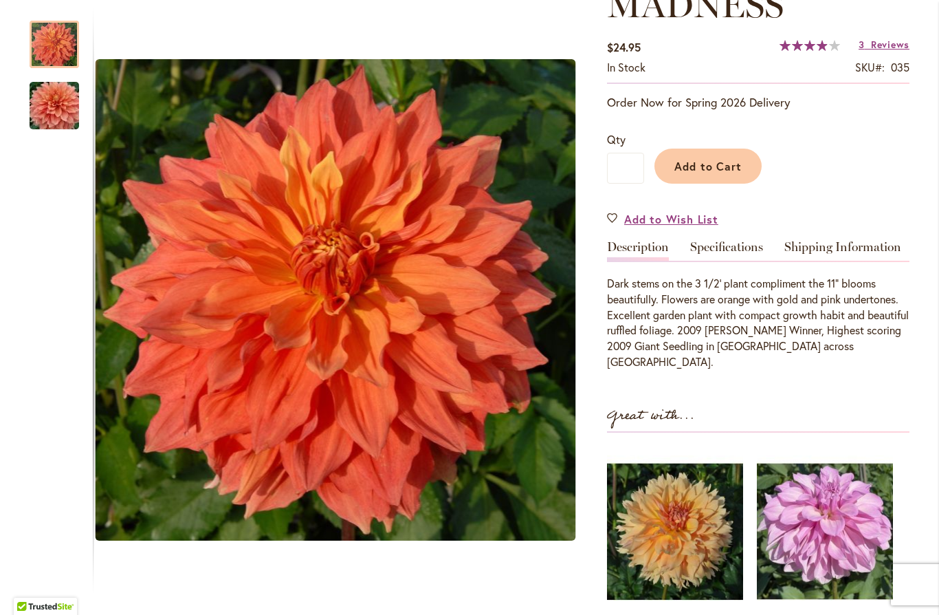
scroll to position [263, 0]
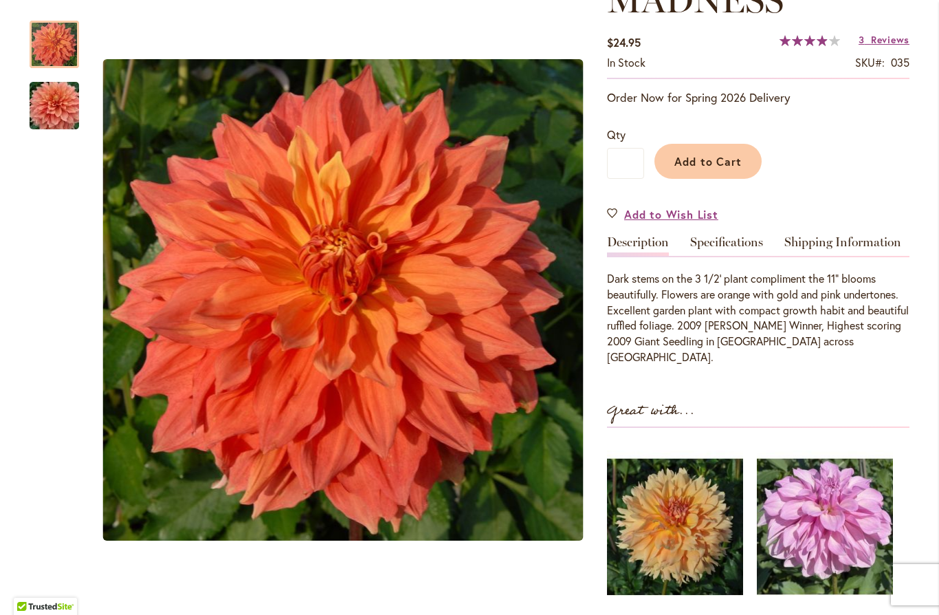
click at [683, 483] on img at bounding box center [675, 526] width 136 height 170
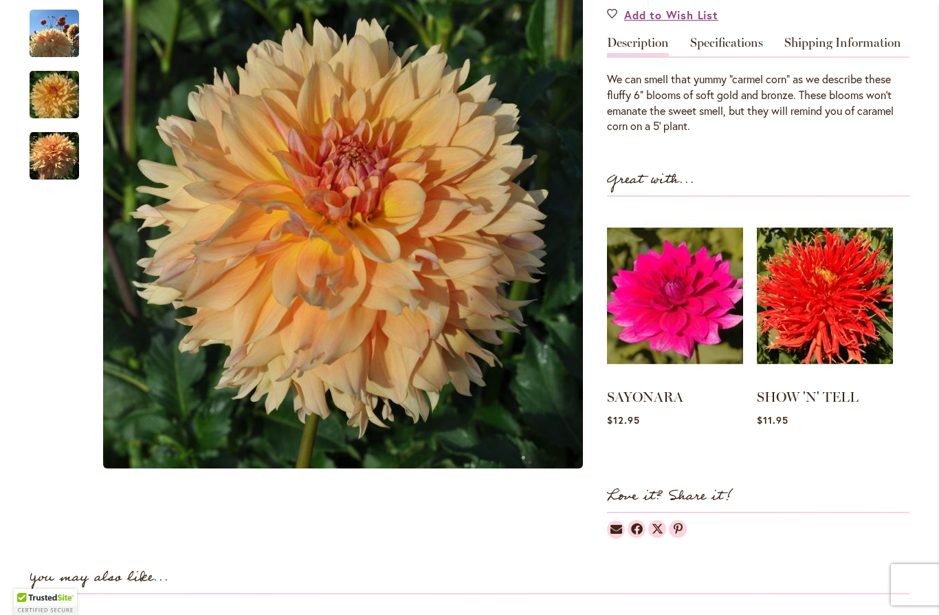
scroll to position [460, 0]
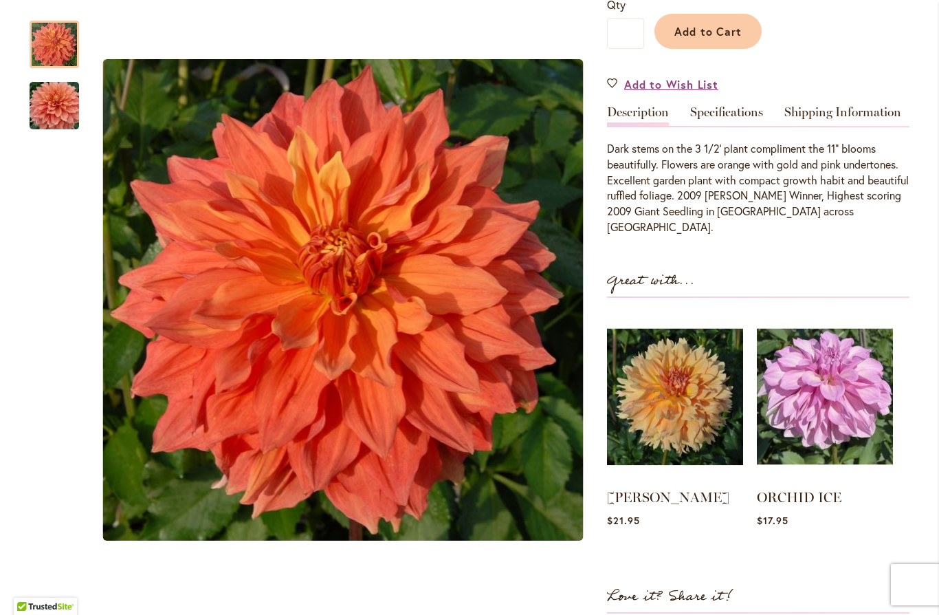
scroll to position [397, 0]
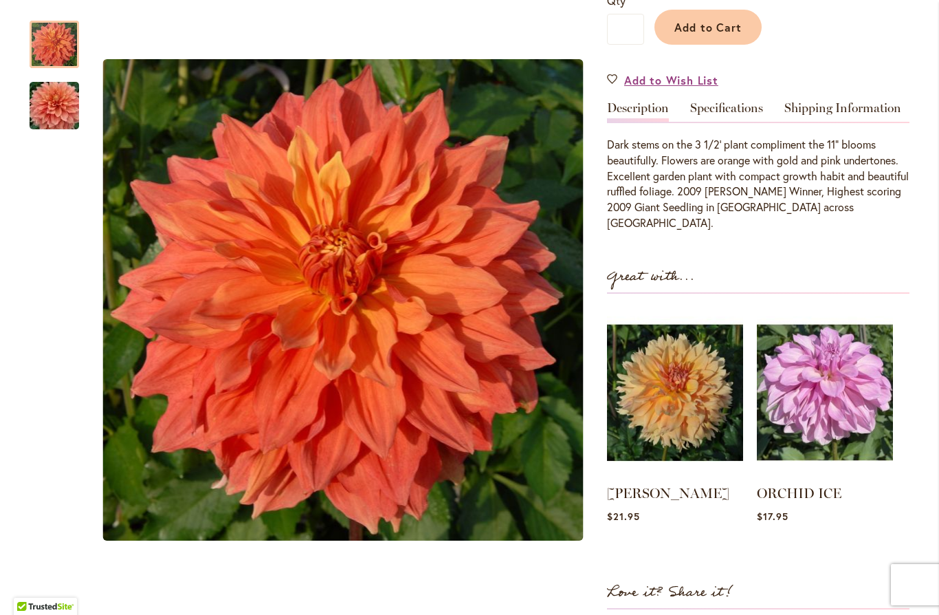
click at [849, 379] on img at bounding box center [825, 392] width 136 height 170
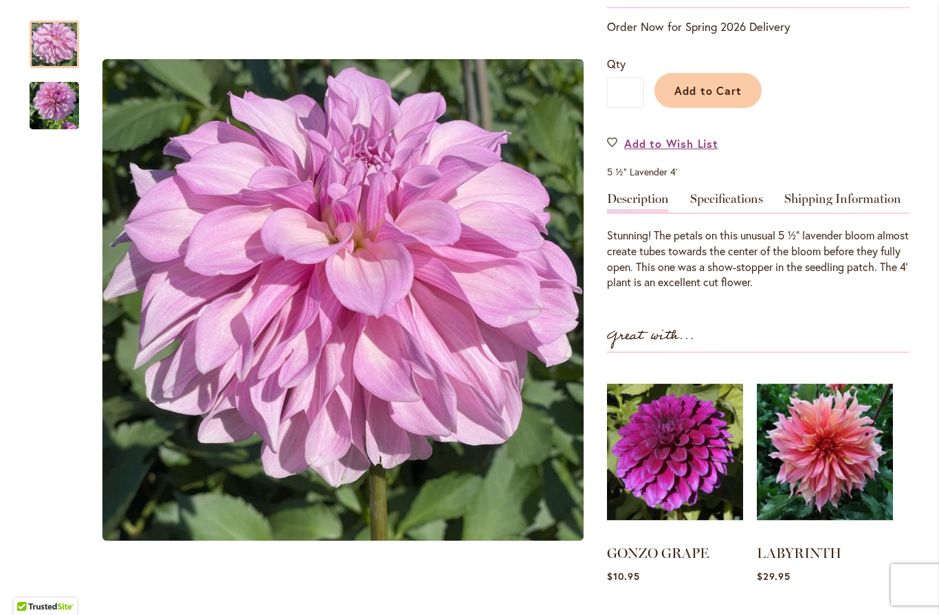
scroll to position [296, 0]
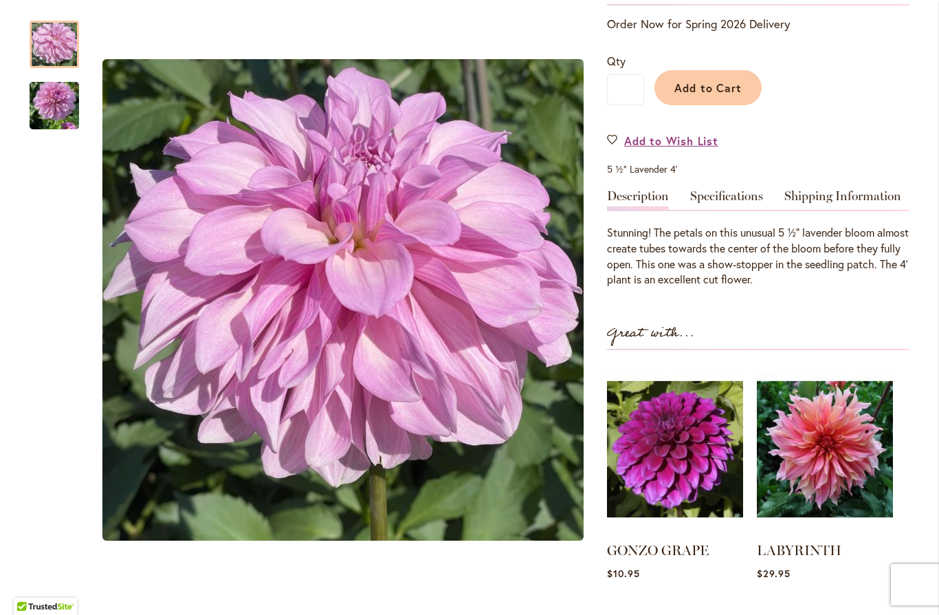
click at [692, 448] on img at bounding box center [675, 449] width 136 height 170
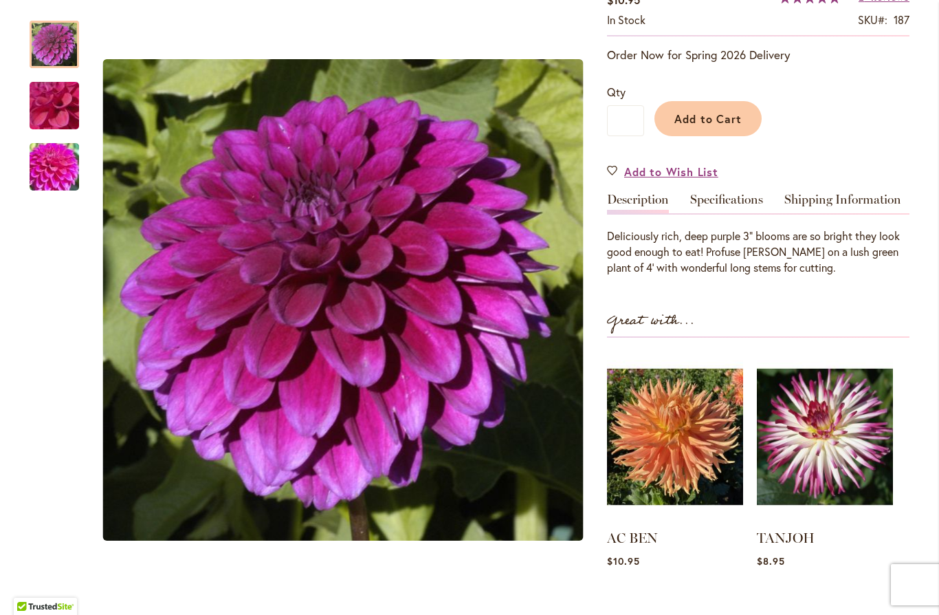
scroll to position [267, 0]
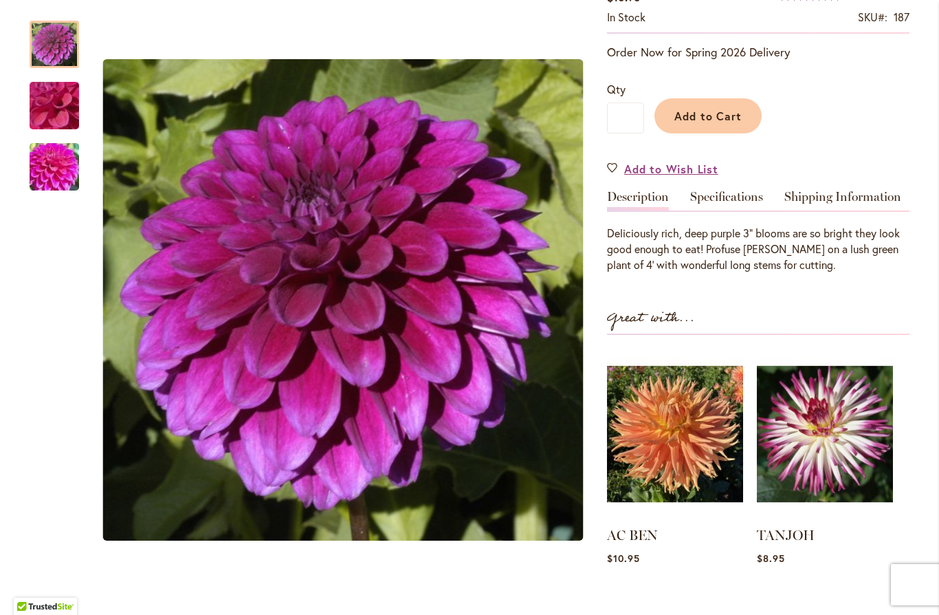
click at [704, 430] on img at bounding box center [675, 434] width 136 height 170
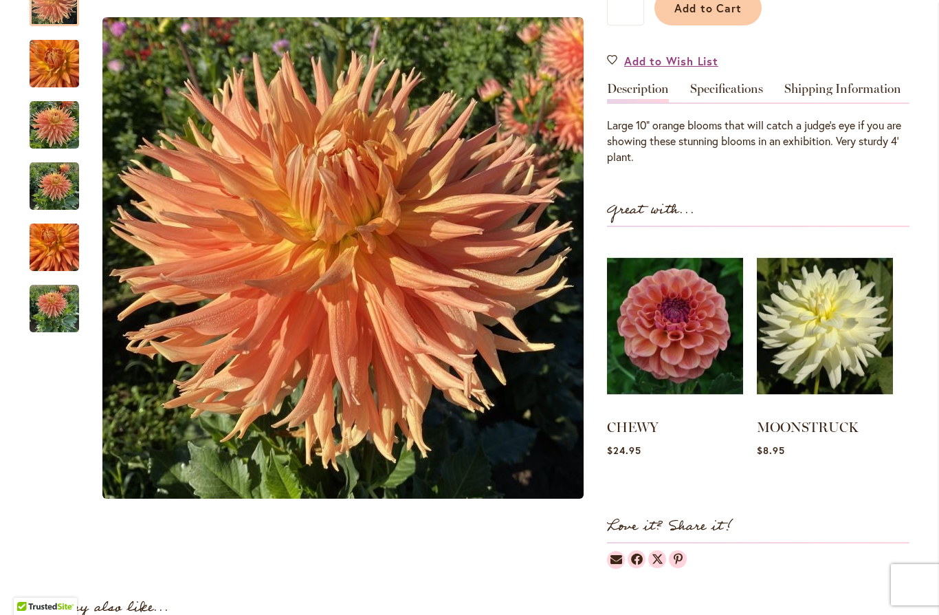
scroll to position [391, 0]
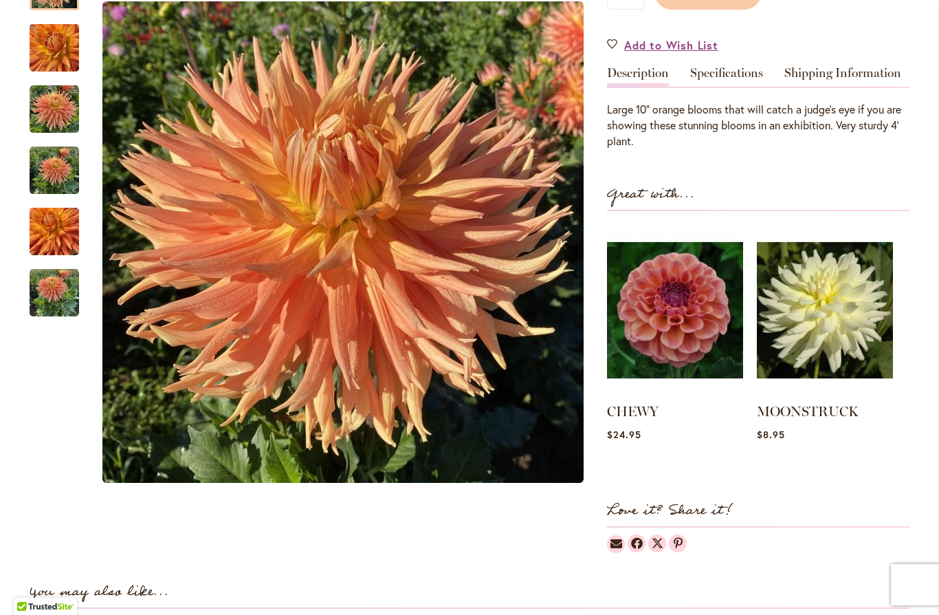
click at [707, 325] on img at bounding box center [675, 310] width 136 height 170
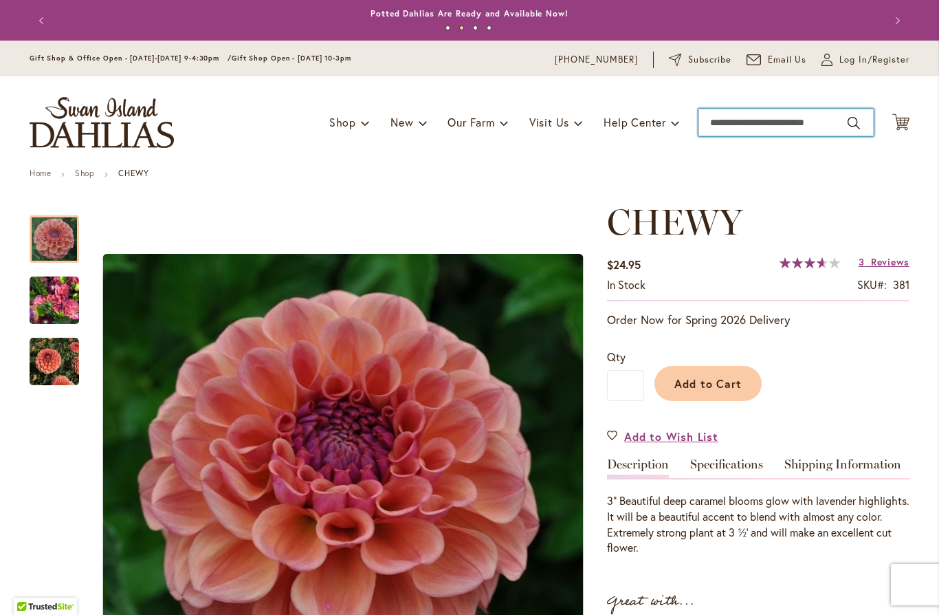
click at [770, 113] on input "Search" at bounding box center [785, 122] width 175 height 27
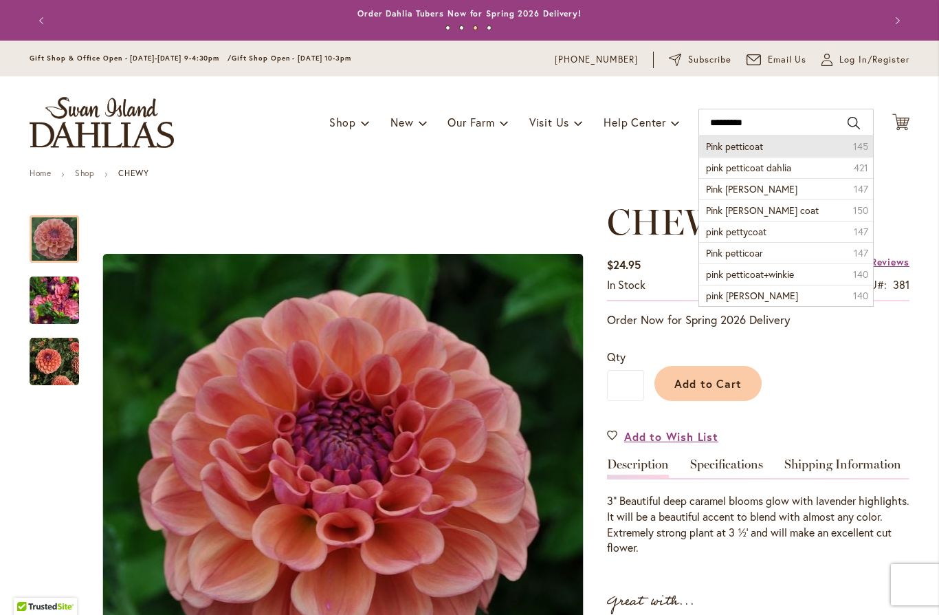
click at [771, 145] on li "Pink petticoat 145" at bounding box center [786, 146] width 174 height 21
type input "**********"
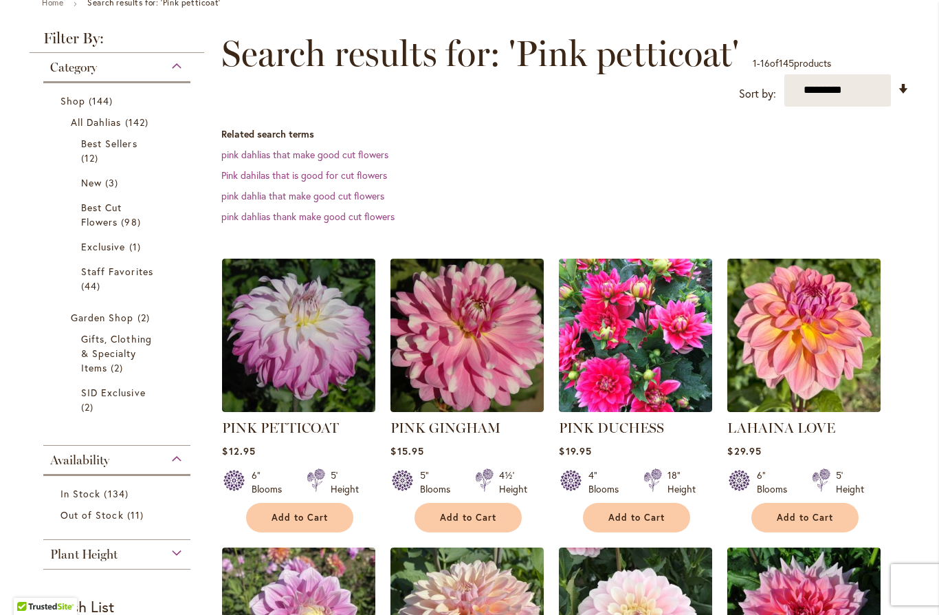
scroll to position [181, 0]
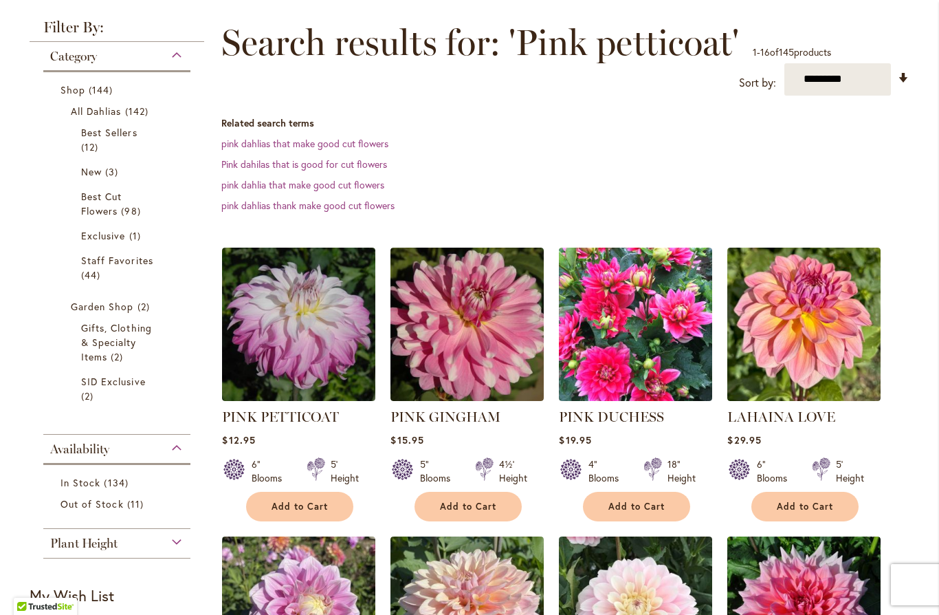
click at [321, 346] on img at bounding box center [298, 323] width 153 height 153
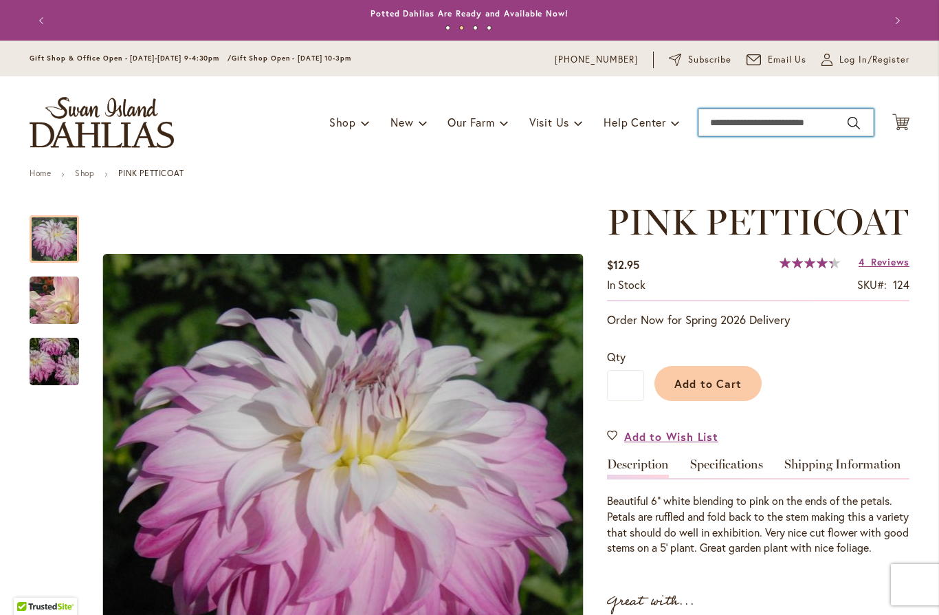
click at [758, 120] on input "Search" at bounding box center [785, 122] width 175 height 27
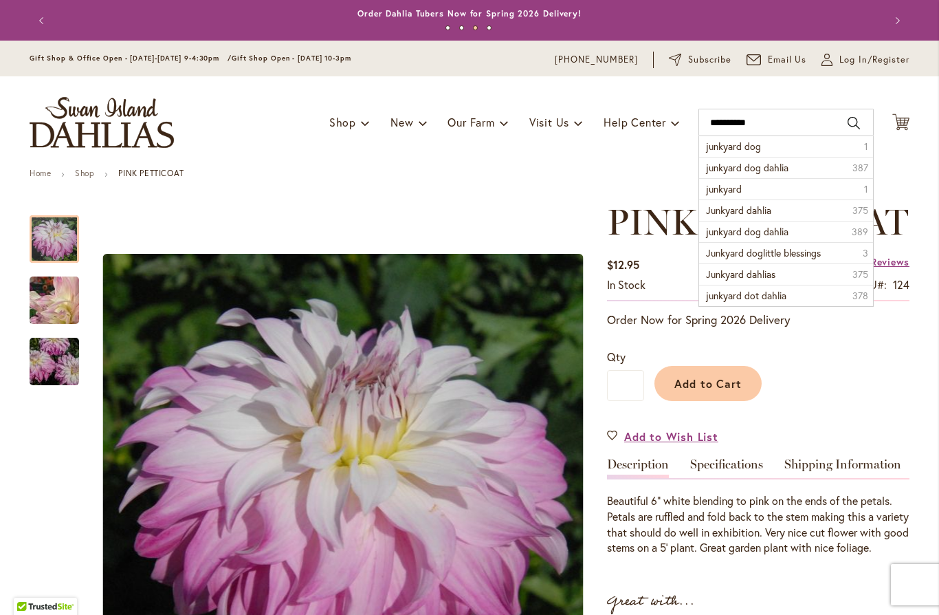
click at [764, 148] on li "junkyard dog 1" at bounding box center [786, 146] width 174 height 21
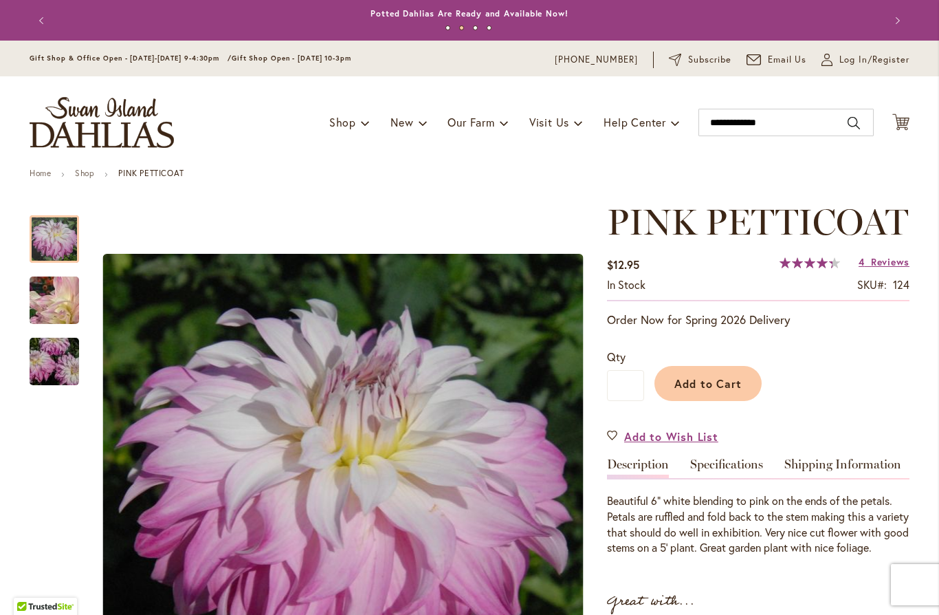
click at [801, 76] on div "Toggle Nav Shop Dahlia Tubers Collections Fresh Cut Dahlias Gardening Supplies …" at bounding box center [469, 122] width 907 height 92
type input "**********"
click at [745, 76] on div "Toggle Nav Shop Dahlia Tubers Collections Fresh Cut Dahlias Gardening Supplies …" at bounding box center [469, 122] width 907 height 92
click at [732, 134] on div "Toggle Nav Shop Dahlia Tubers Collections Fresh Cut Dahlias Gardening Supplies …" at bounding box center [469, 122] width 907 height 92
